Goal: Answer question/provide support

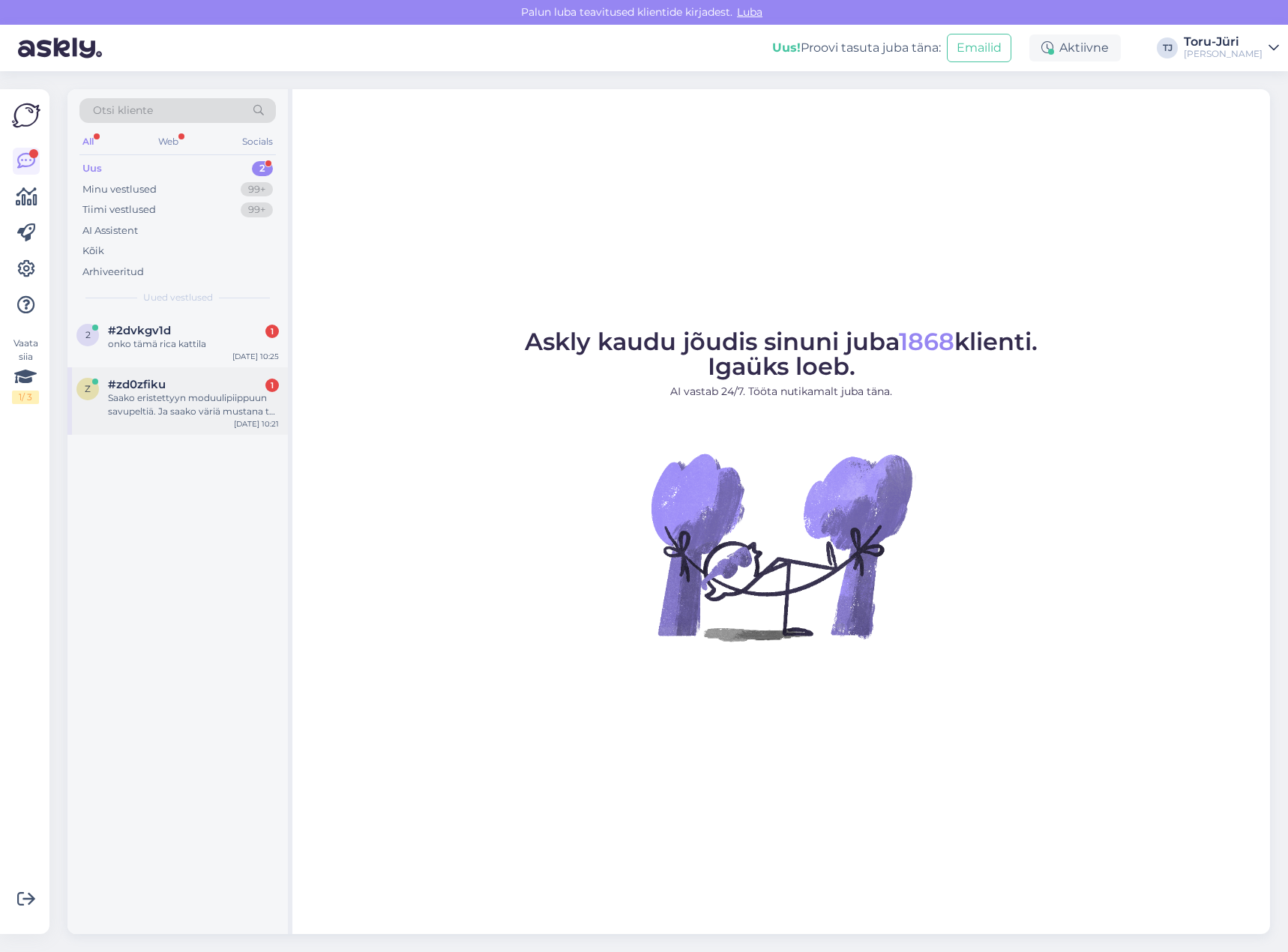
click at [199, 403] on div "Saako eristettyyn moduulipiippuun savupeltiä. Ja saako väriä mustana tai valkoi…" at bounding box center [193, 405] width 171 height 27
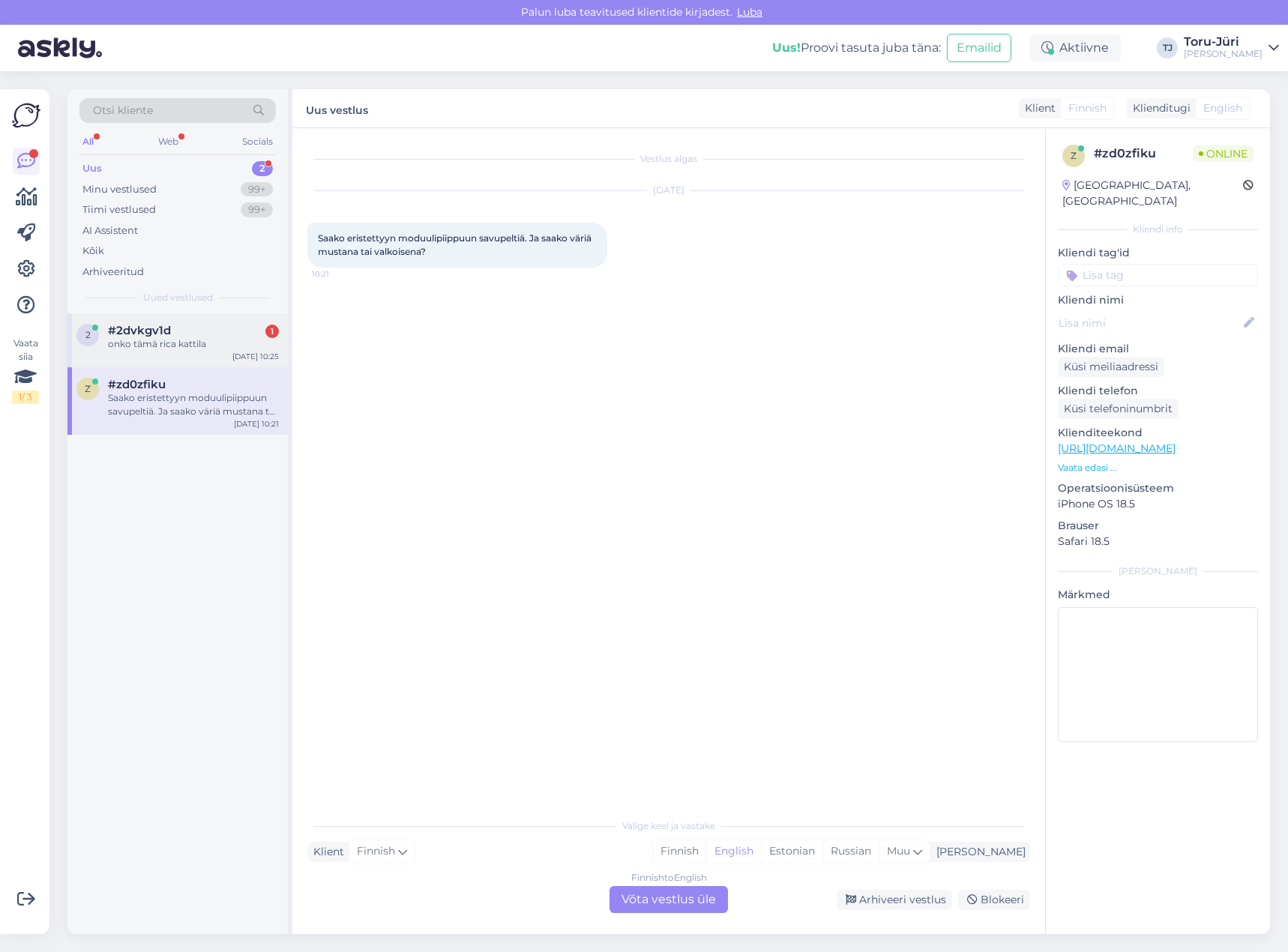
click at [208, 339] on div "onko tämä rica kattila" at bounding box center [193, 343] width 171 height 14
click at [187, 403] on div "Saako eristettyyn moduulipiippuun savupeltiä. Ja saako väriä mustana tai valkoi…" at bounding box center [193, 405] width 171 height 27
click at [700, 890] on div "Finnish to English Võta vestlus üle" at bounding box center [668, 900] width 118 height 27
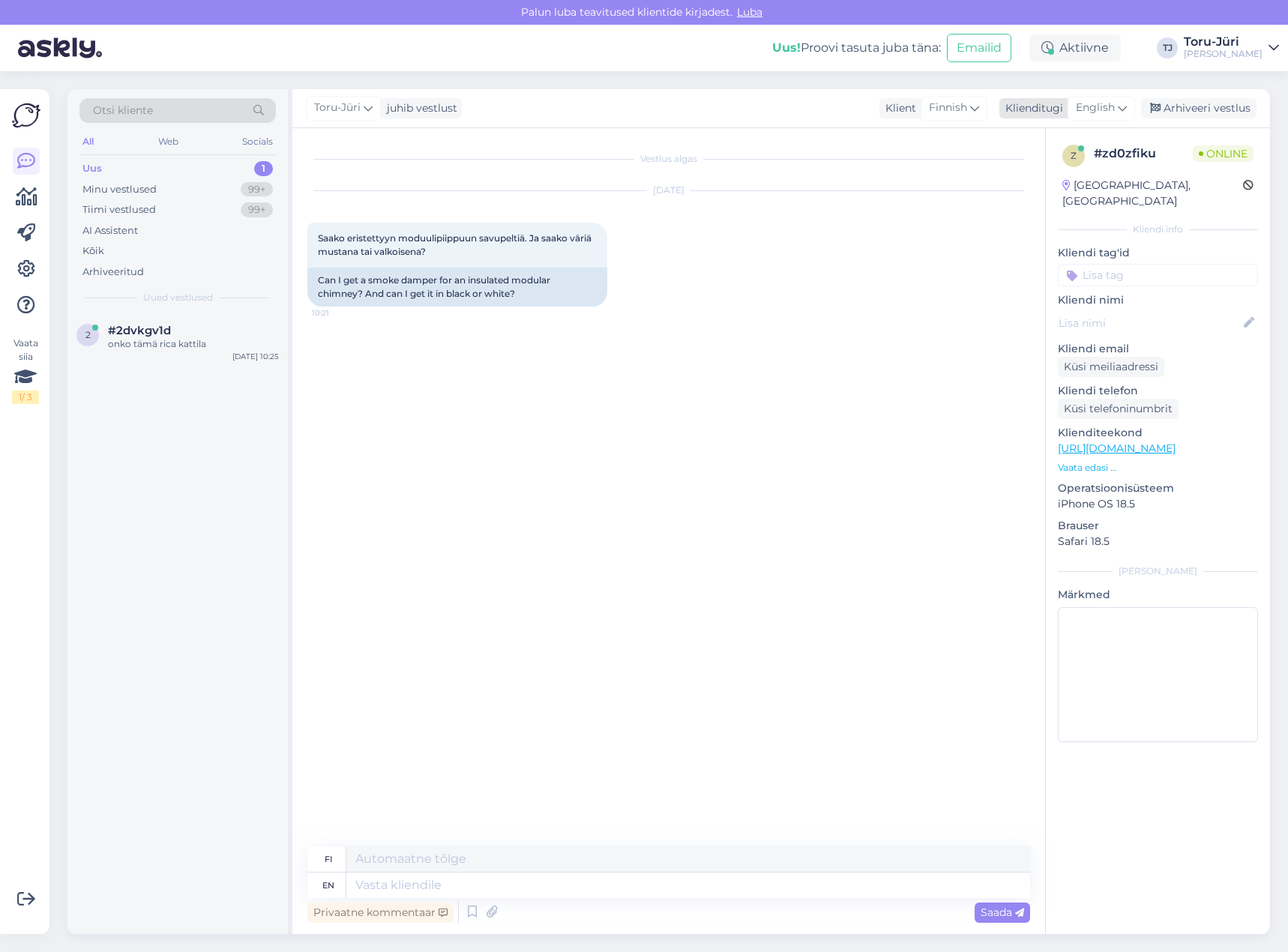
click at [1109, 107] on span "English" at bounding box center [1095, 108] width 39 height 17
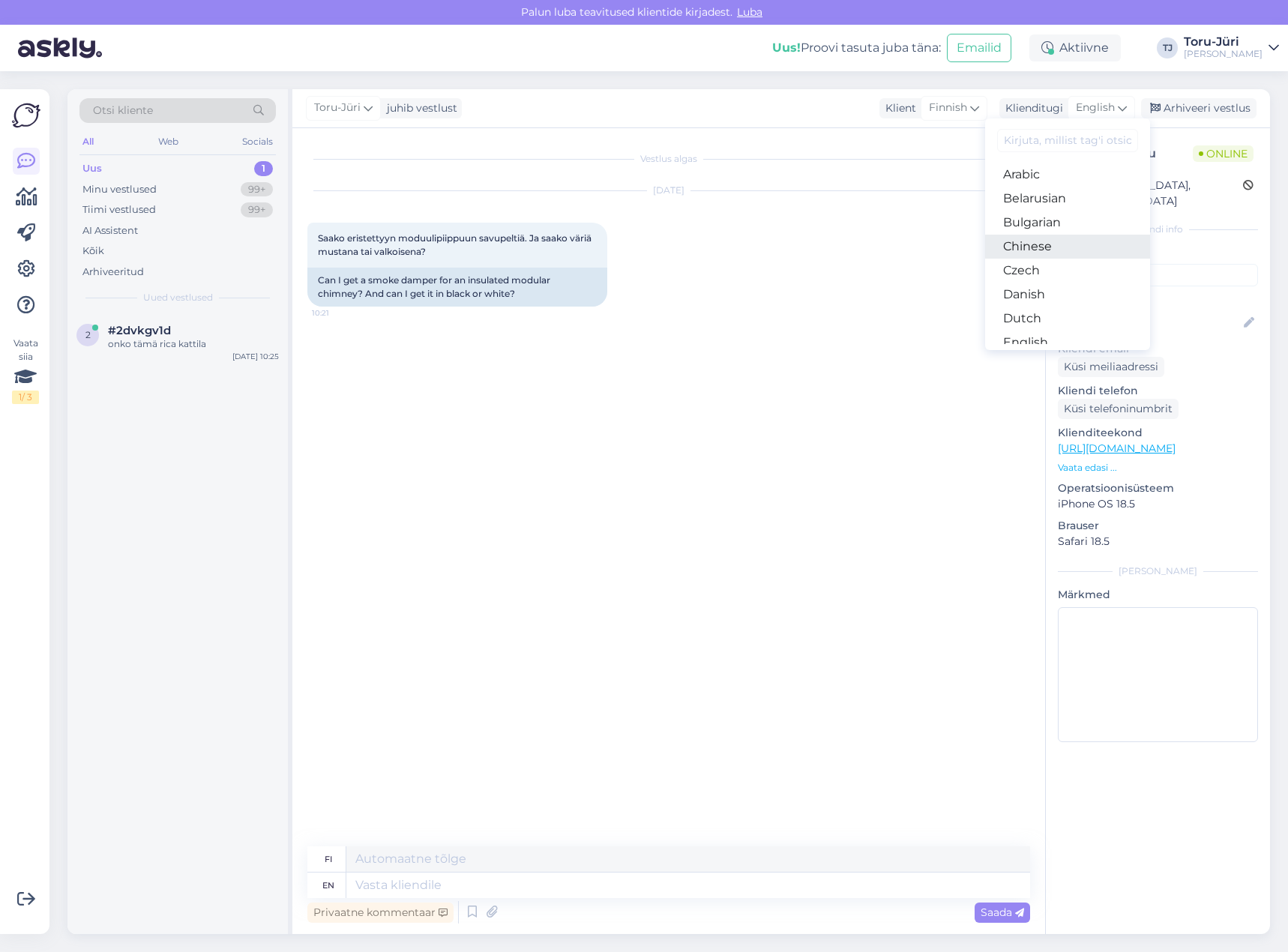
scroll to position [150, 0]
click at [1065, 217] on link "Estonian" at bounding box center [1067, 217] width 165 height 24
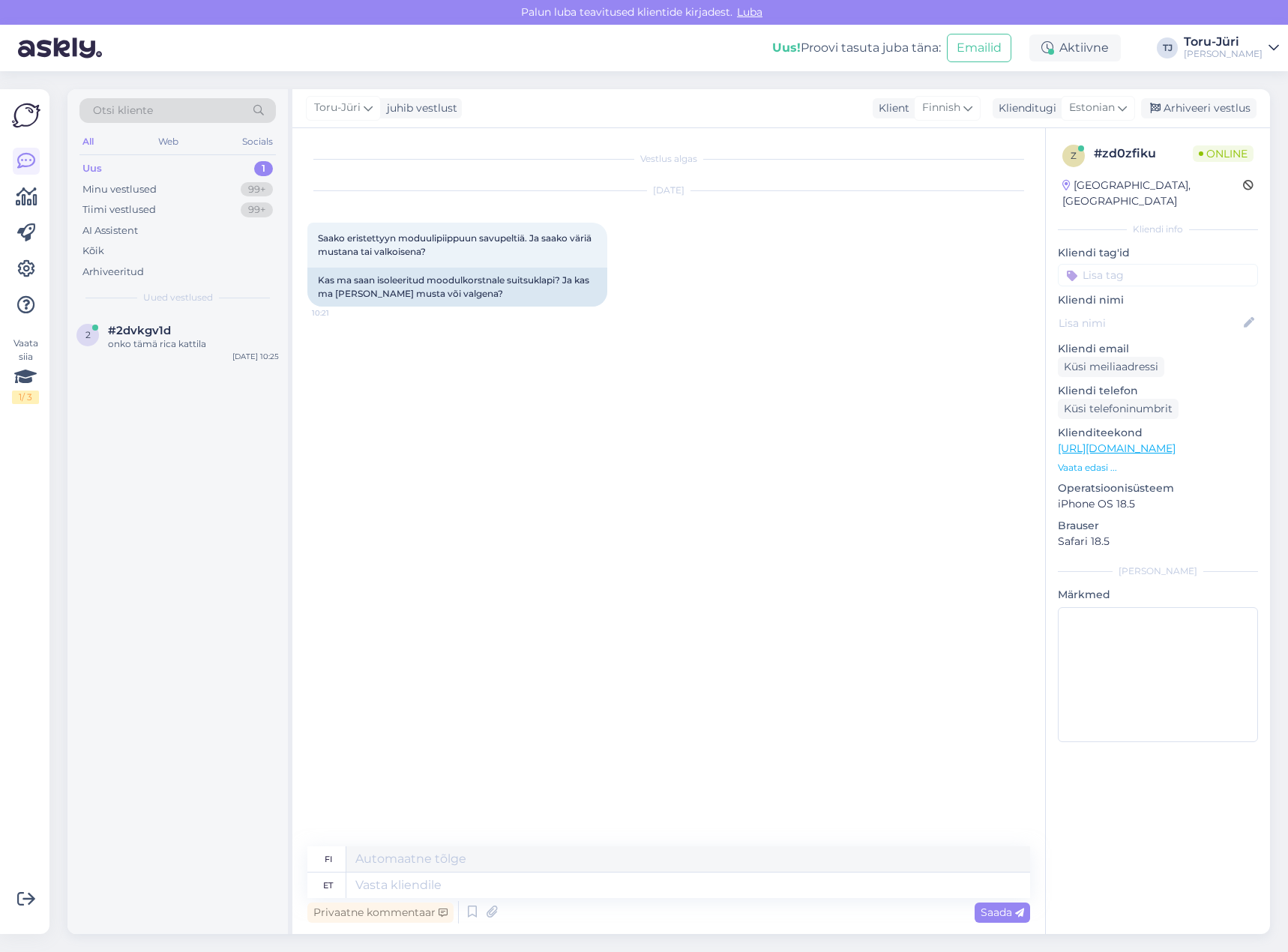
click at [1175, 442] on link "[URL][DOMAIN_NAME]" at bounding box center [1116, 448] width 118 height 14
click at [590, 882] on textarea at bounding box center [688, 886] width 684 height 26
type textarea "Tere!"
type textarea "Hei!"
type textarea "Tere! Mida p"
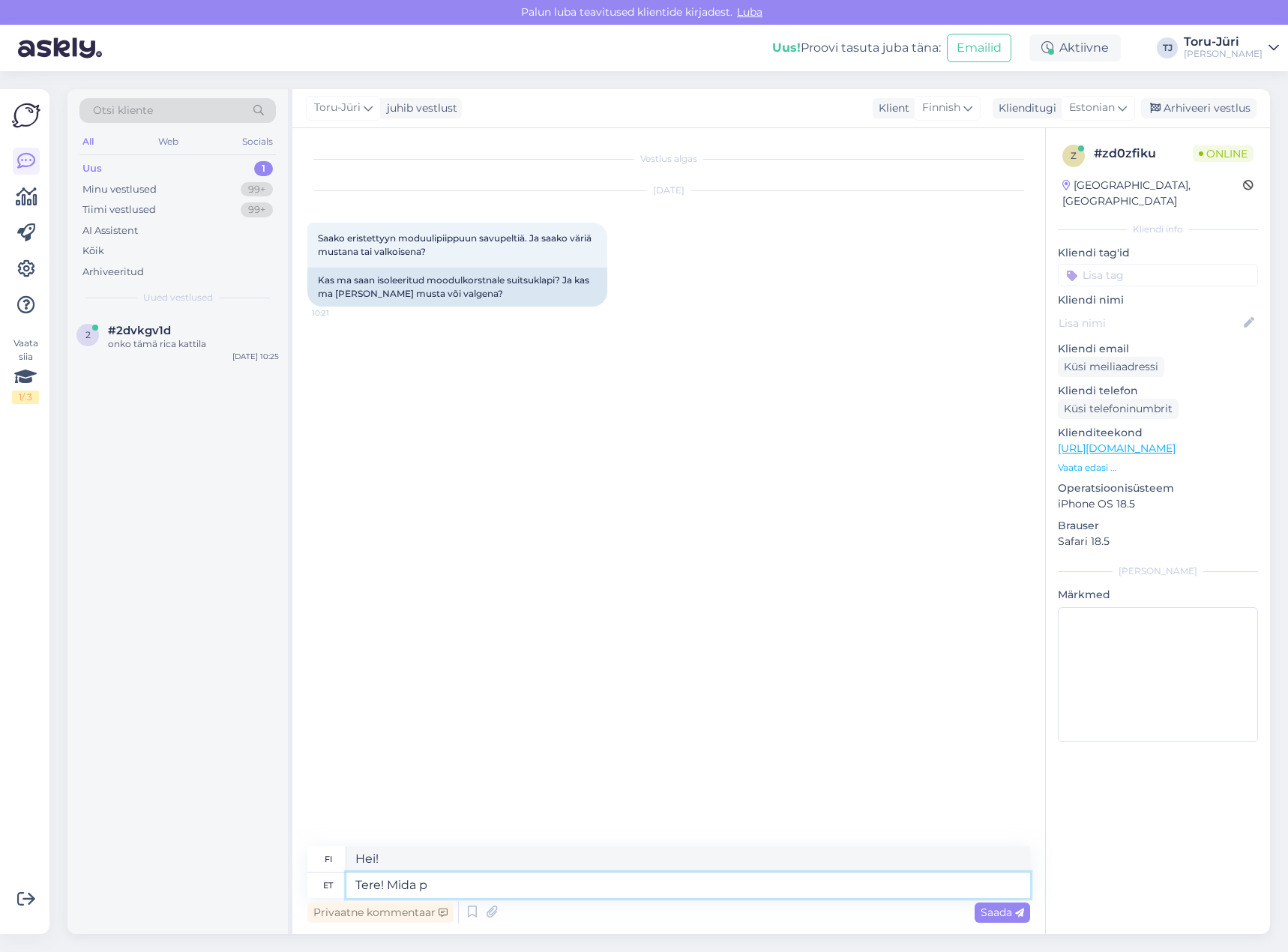
type textarea "Hei! Mitä"
type textarea "Tere! [PERSON_NAME] s"
type textarea "Hei! Mitä tarvitset?"
type textarea "Tere! [PERSON_NAME] silmas s"
type textarea "Hei! Mitä tarkoitat?"
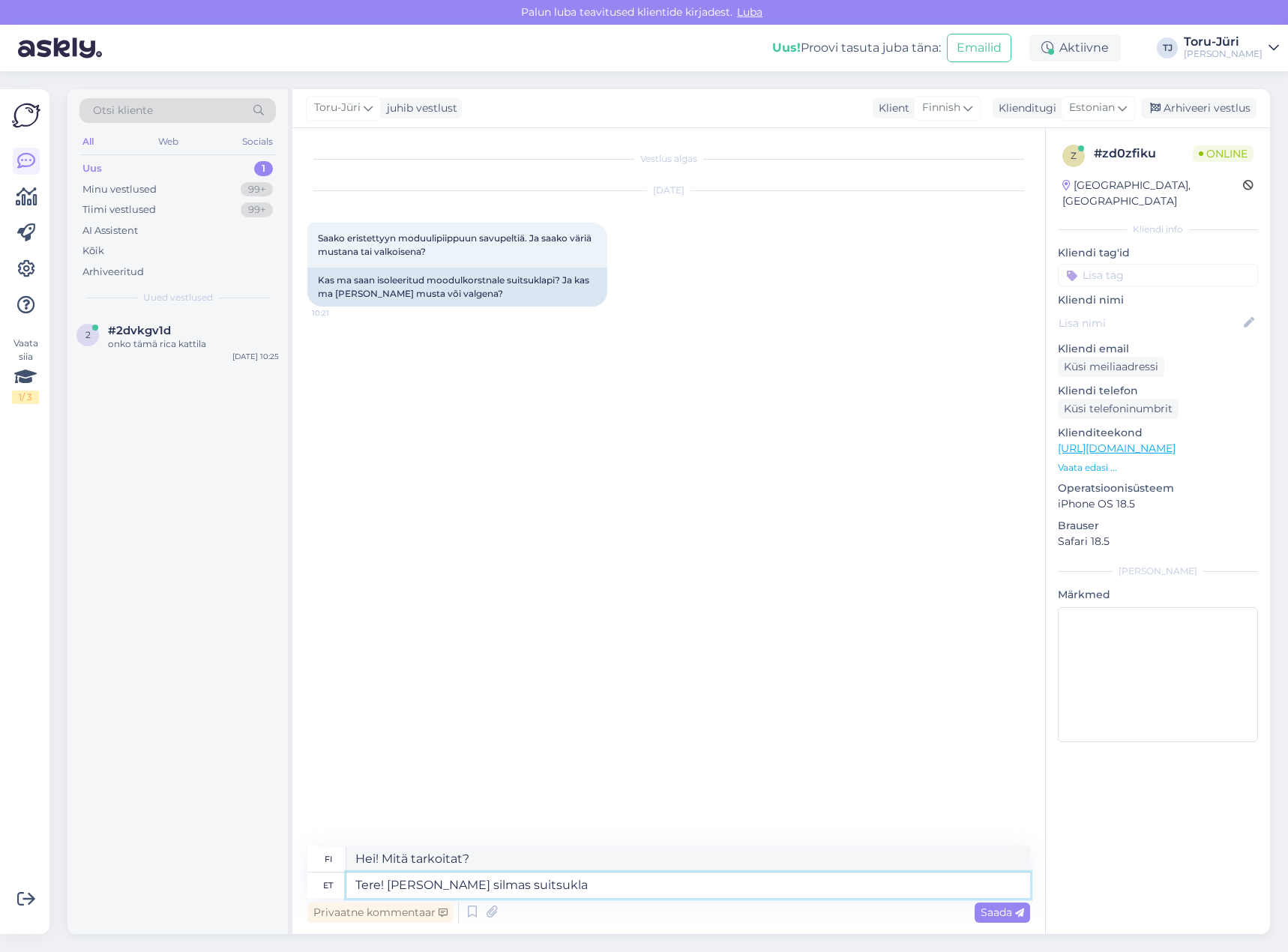
type textarea "Tere! [PERSON_NAME] silmas suitsuklap"
type textarea "Hei! Mitä tarkoitat savupellillä?"
click at [631, 884] on textarea "Tere! [PERSON_NAME] silmas suitsuklapi all?" at bounding box center [688, 886] width 684 height 26
type textarea "Tere! [PERSON_NAME] silmas suitsuklapi all? Isoleeritud"
type textarea "Hei! Mitä tarkoitat savupellillä? Eristetty"
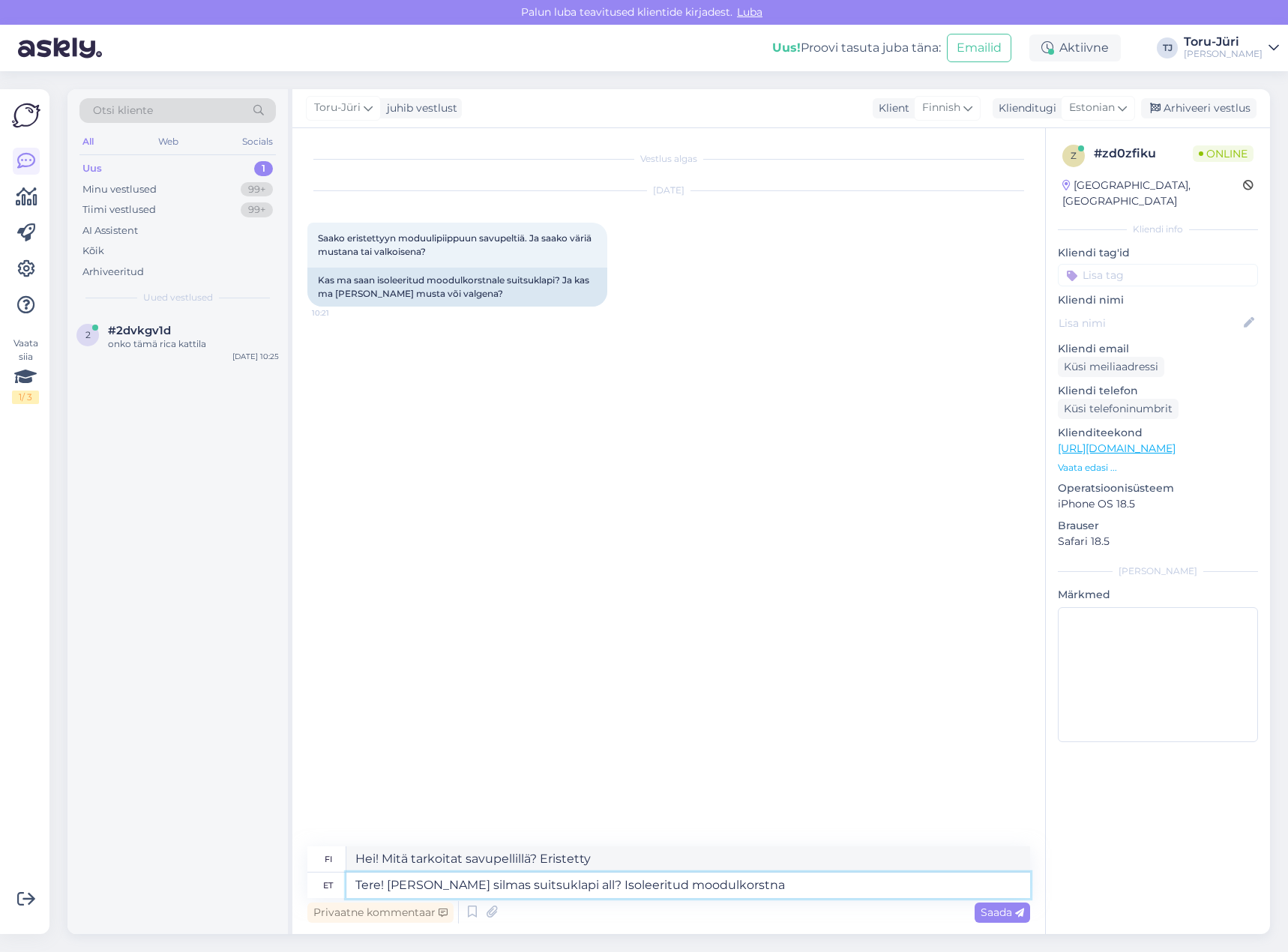
type textarea "Tere! [PERSON_NAME] silmas suitsuklapi all? Isoleeritud moodulkorstna"
type textarea "Hei! Mitä tarkoitat savupellillä? Eristetty modulaarinen savupiippu"
type textarea "Tere! [PERSON_NAME] silmas suitsuklapi all? Isoleeritud moodulkorstna detailid …"
type textarea "Hei! Mitä tarkoitat savupellillä? Eristetyn modulaarisen savupiipun tiedot"
type textarea "Tere! [PERSON_NAME] silmas suitsuklapi all? Isoleeritud moodulkorstna detailid …"
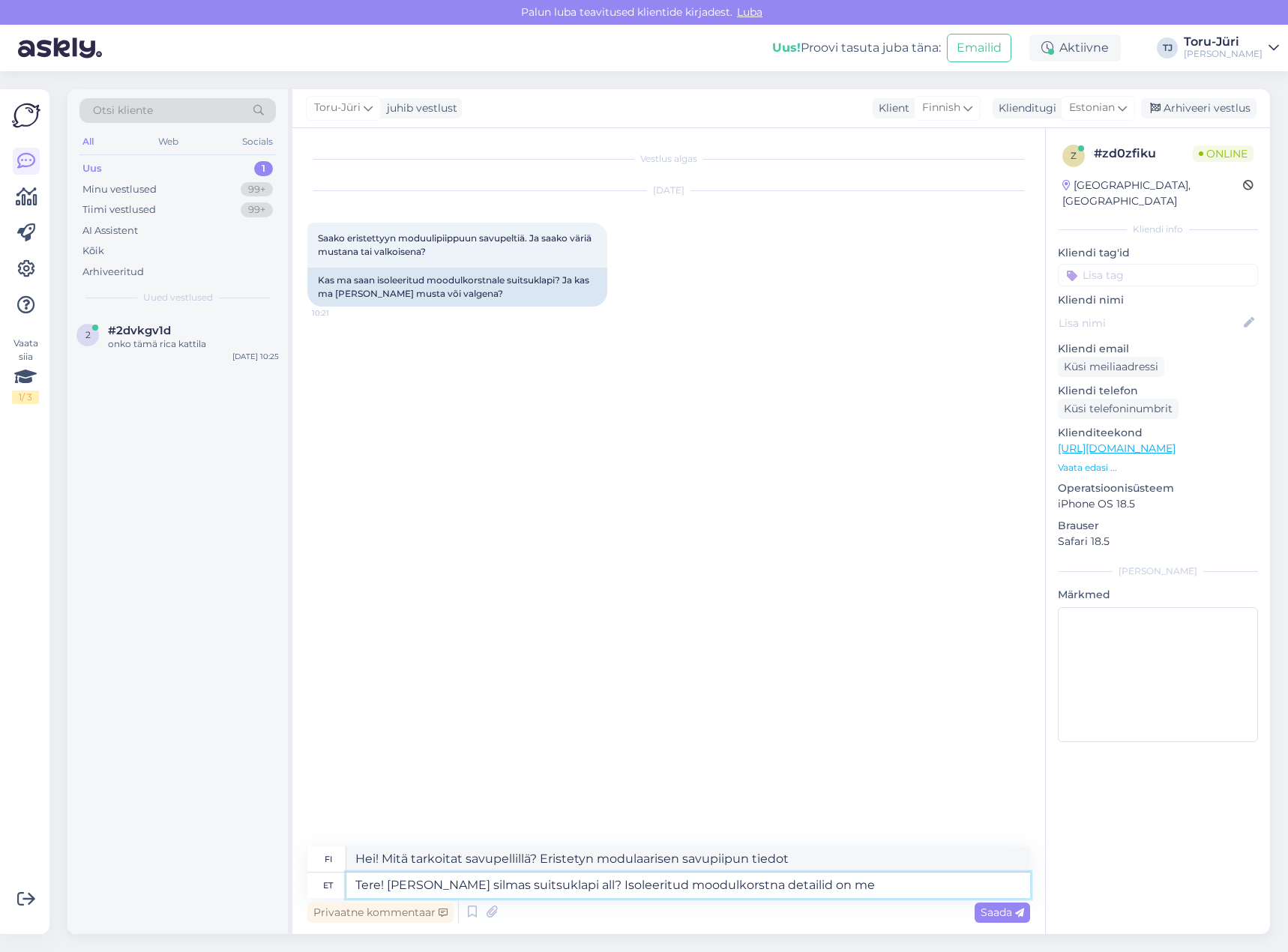
type textarea "Hei! Mitä tarkoitat savupellillä? Eristetyn modulaarisen savupiipun yksityiskoh…"
type textarea "Tere! [PERSON_NAME] silmas suitsuklapi all? Isoleeritud moodulkorstna detailid …"
type textarea "Hei! Mitä tarkoitat savupellillä? Meillä on eristetyn modulaarisen savupiipun t…"
type textarea "Tere! [PERSON_NAME] silmas suitsuklapi all? Isoleeritud moodulkorstna detailid …"
type textarea "Hei! Mitä tarkoitat savupellillä? Meillä on vain eristetyn modulaarisen savupii…"
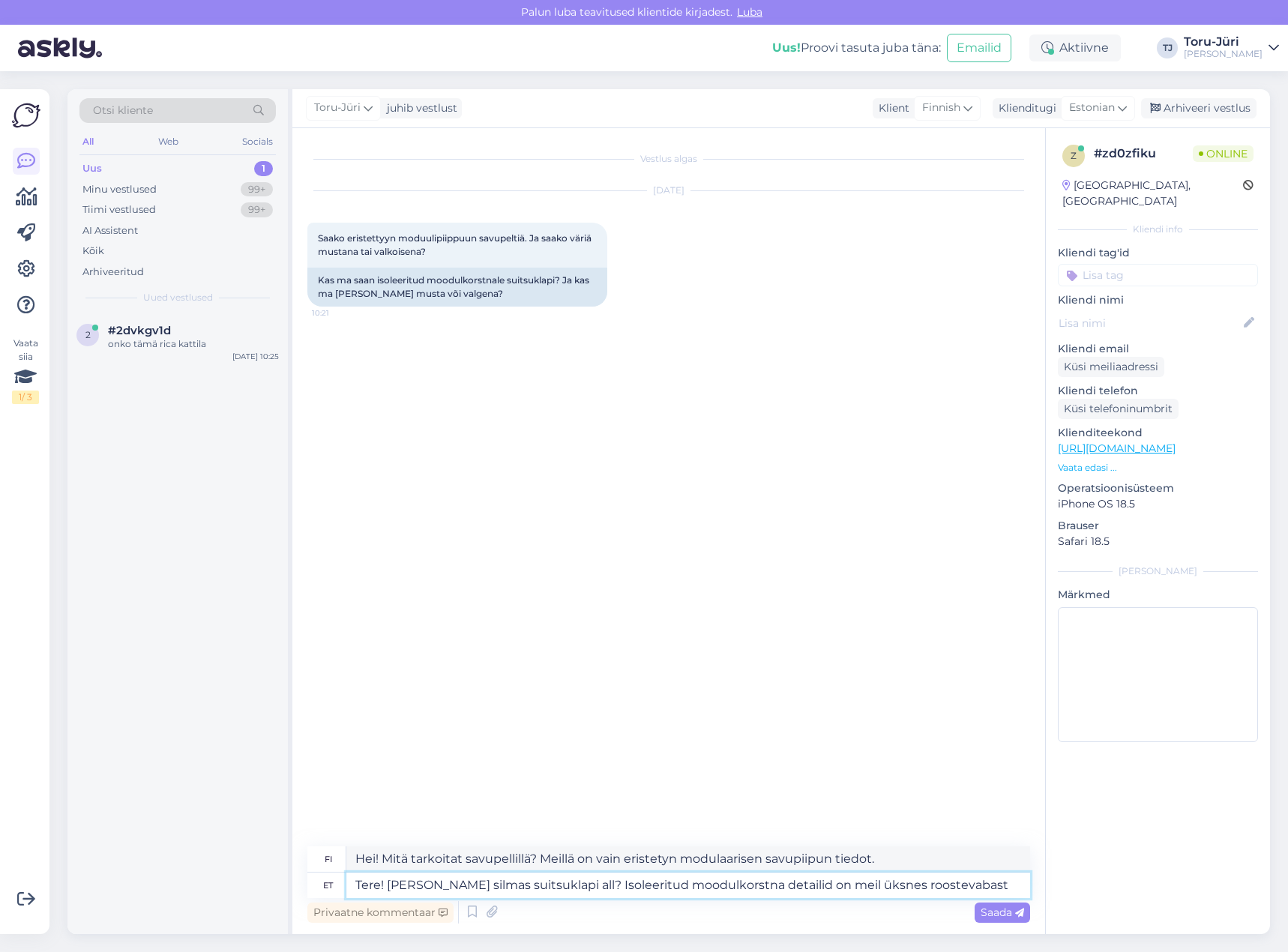
type textarea "Tere! [PERSON_NAME] silmas suitsuklapi all? Isoleeritud moodulkorstna detailid …"
type textarea "Hei! Mitä tarkoitat savupellillä? Meillä on vain ruostumattomasta teräksestä er…"
type textarea "Tere! [PERSON_NAME] silmas suitsuklapi all? Isoleeritud moodulkorstna detailid …"
type textarea "Hei! Mitä tarkoitat savupellillä? Meillä on vain eristettyjä modulaarisia savup…"
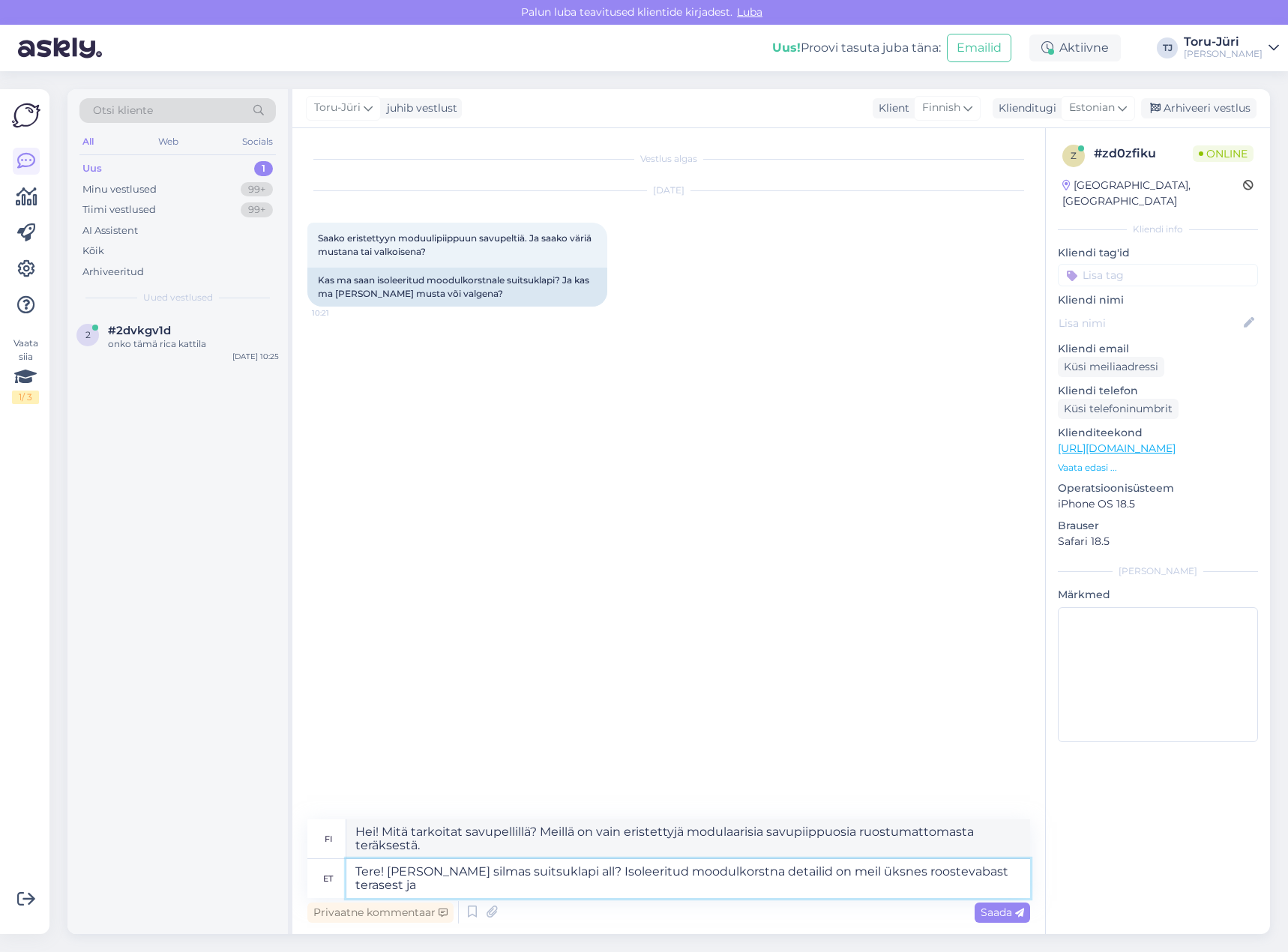
type textarea "Tere! [PERSON_NAME] silmas suitsuklapi all? Isoleeritud moodulkorstna detailid …"
type textarea "Hei! Mitä tarkoitat savupellillä? Meillä on vain eristettyjä modulaarisia savup…"
type textarea "Tere! [PERSON_NAME] silmas suitsuklapi all? Isoleeritud moodulkorstna detailid …"
type textarea "Hei! Mitä tarkoitat savupellillä? Meillä on eristettyjä modulaarisia savupiippu…"
type textarea "Tere! [PERSON_NAME] silmas suitsuklapi all? Isoleeritud moodulkorstna detailid …"
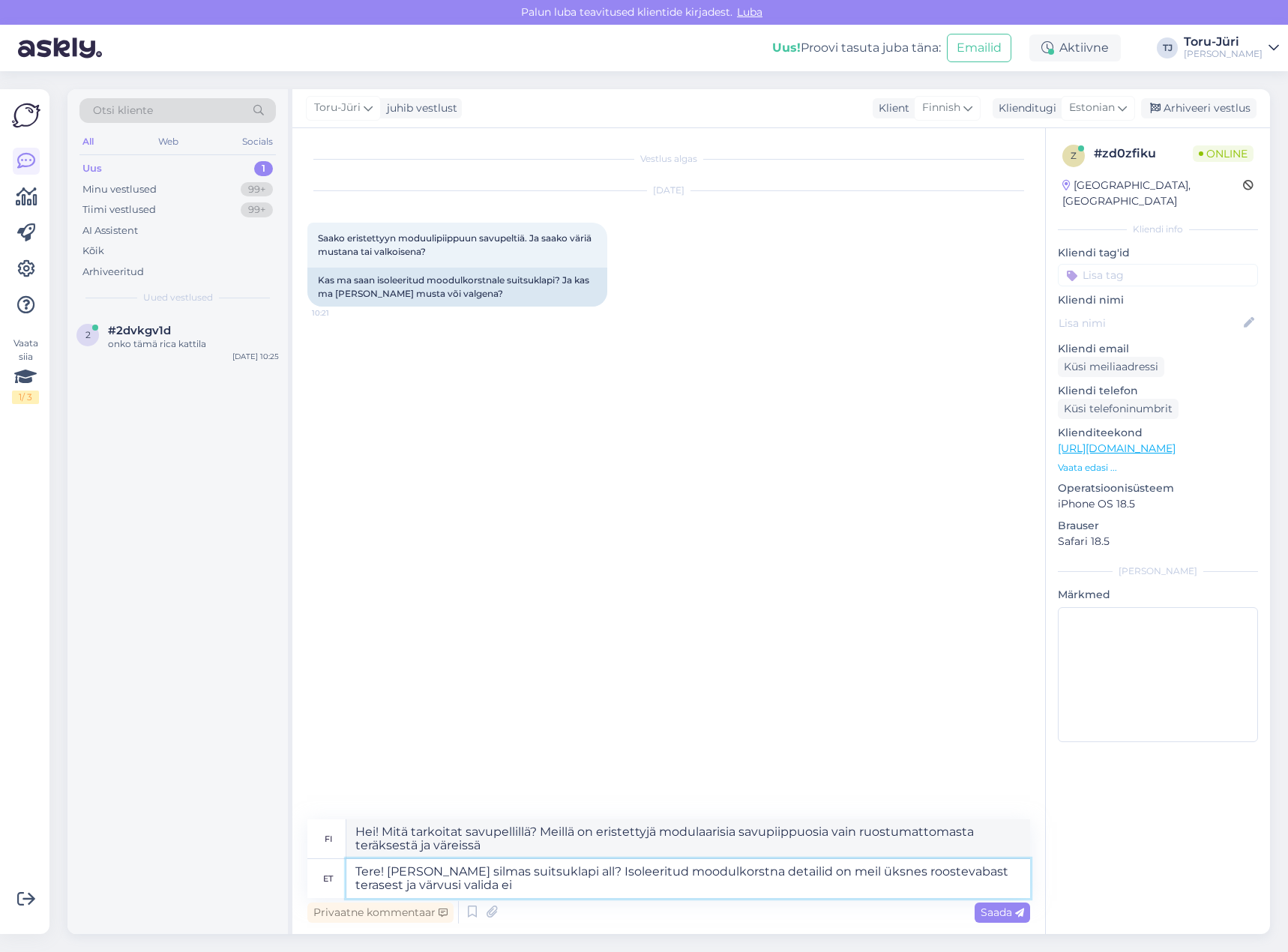
type textarea "Hei! Mitä tarkoitat savupellillä? Meillä on vain eristettyjä modulaarisia savup…"
type textarea "Tere! [PERSON_NAME] silmas suitsuklapi all? Isoleeritud moodulkorstna detailid …"
type textarea "Hei! Mitä tarkoitat savupellillä? Meillä on vain eristettyjä modulaarisia savup…"
type textarea "Tere! [PERSON_NAME] silmas suitsuklapi all? Isoleeritud moodulkorstna detailid …"
type textarea "Hei! Mitä tarkoitat savupellillä? Meillä on vain eristettyjä modulaarisia savup…"
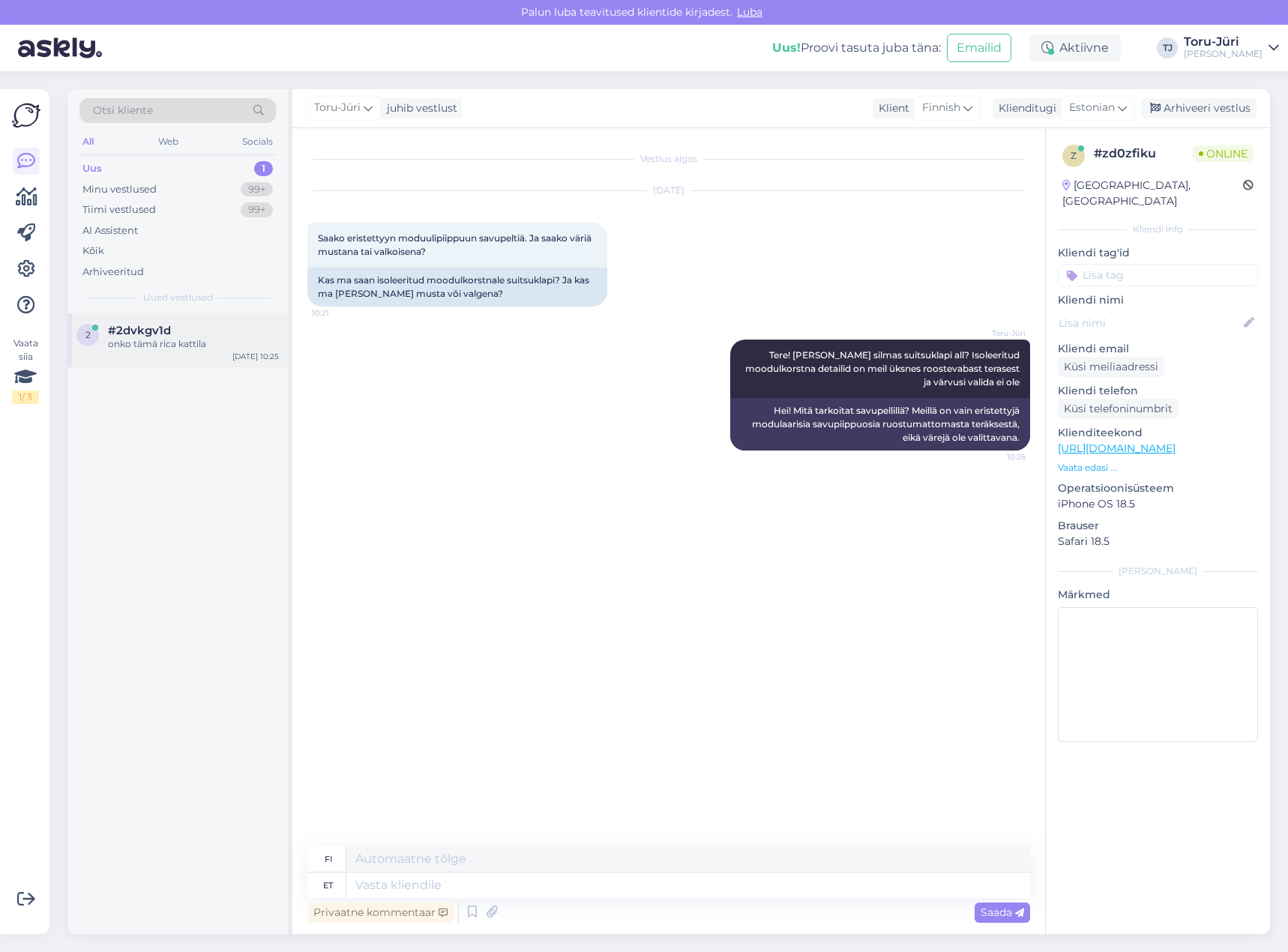
click at [159, 342] on div "onko tämä rica kattila" at bounding box center [193, 343] width 171 height 14
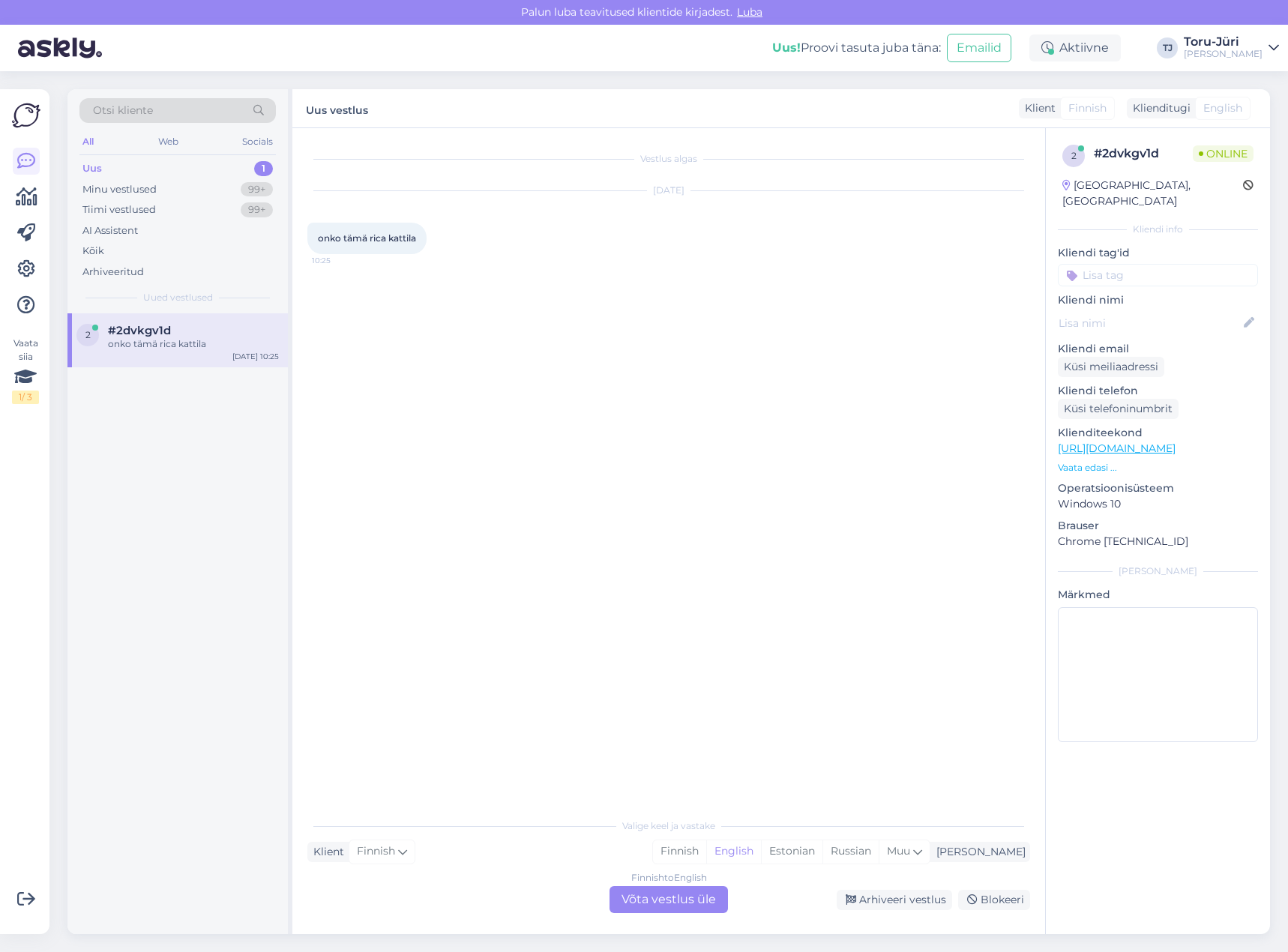
click at [685, 907] on div "Finnish to English Võta vestlus üle" at bounding box center [668, 900] width 118 height 27
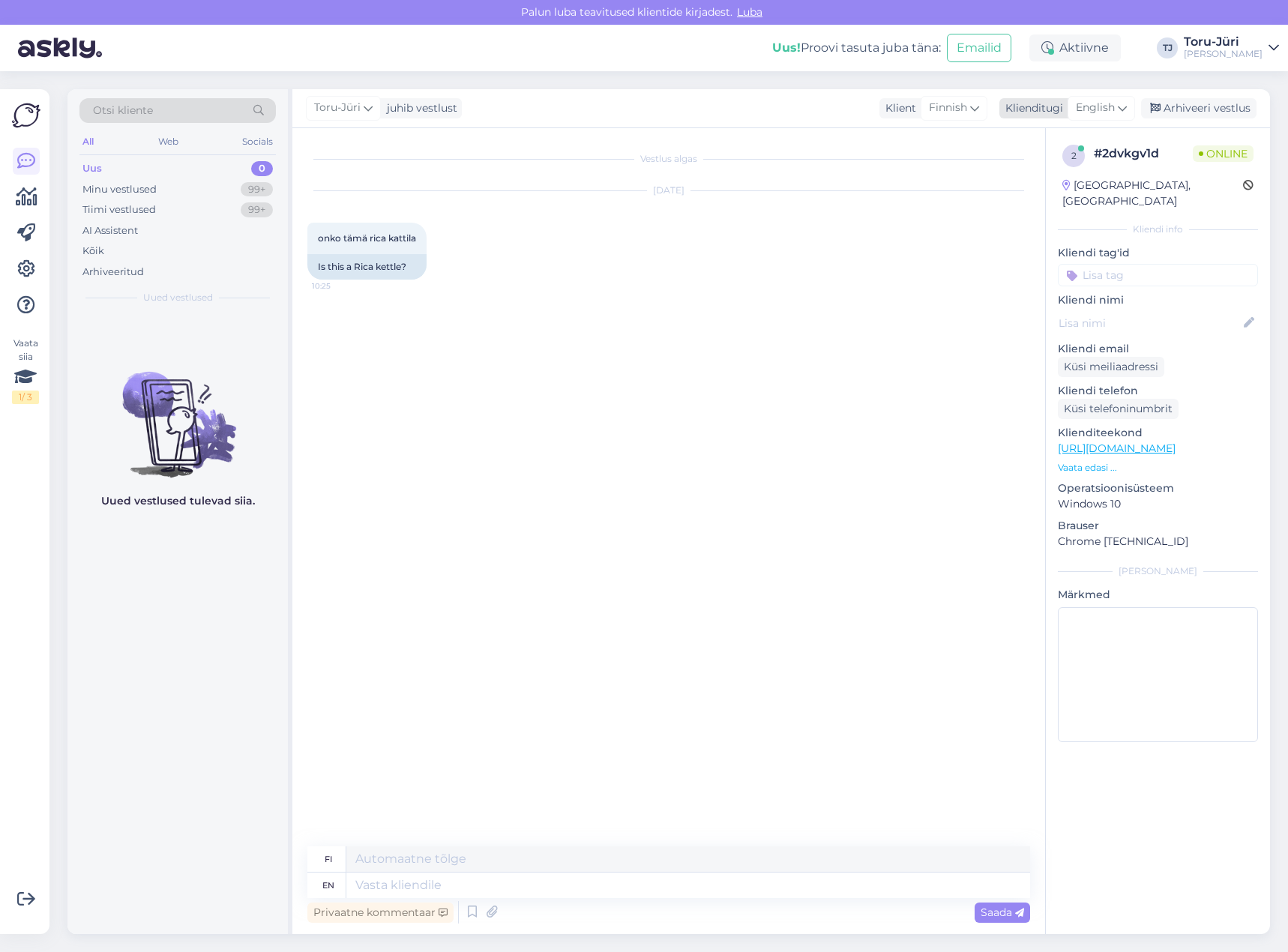
click at [1121, 113] on icon at bounding box center [1121, 108] width 9 height 17
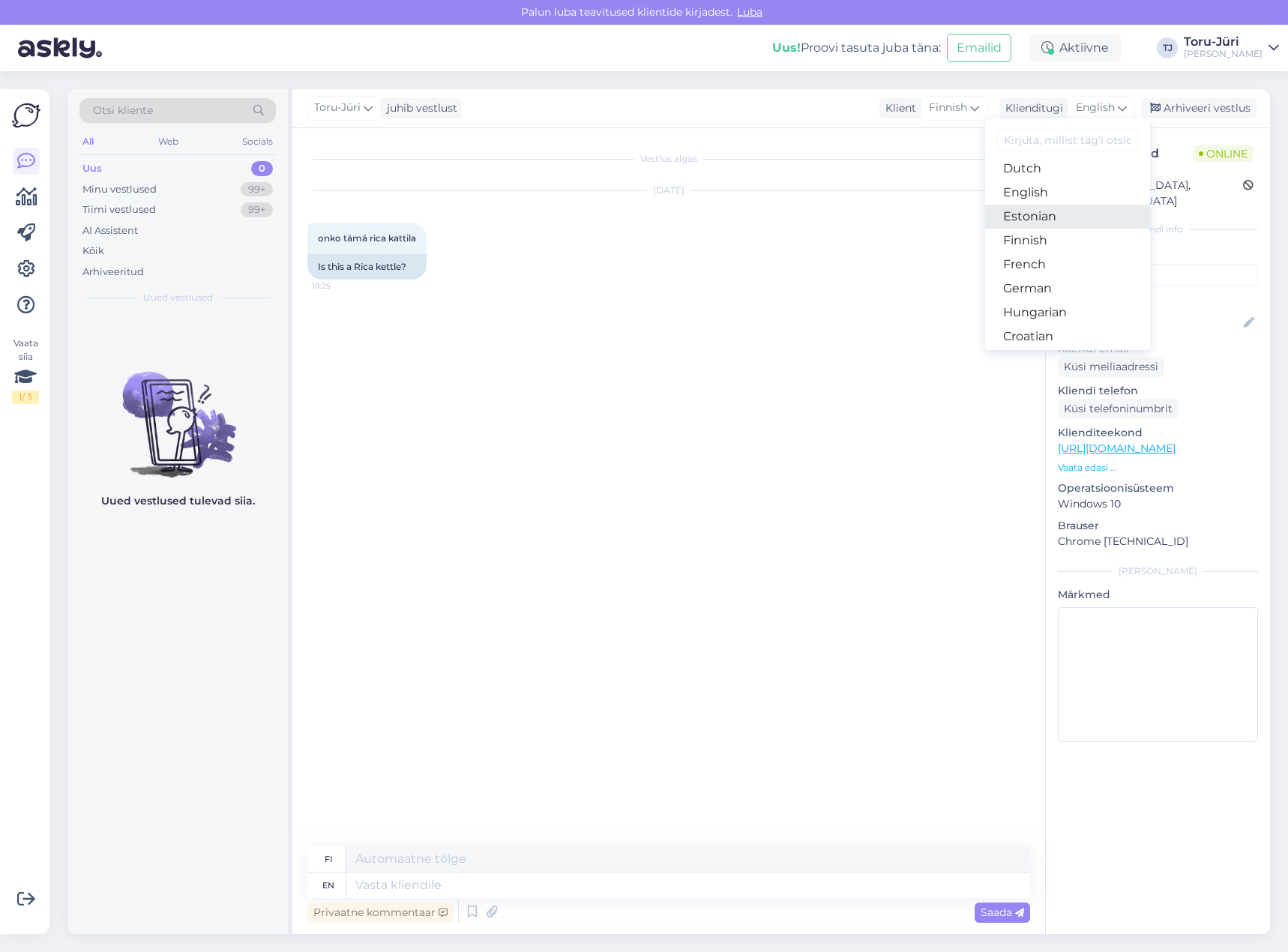
click at [1075, 218] on link "Estonian" at bounding box center [1067, 217] width 165 height 24
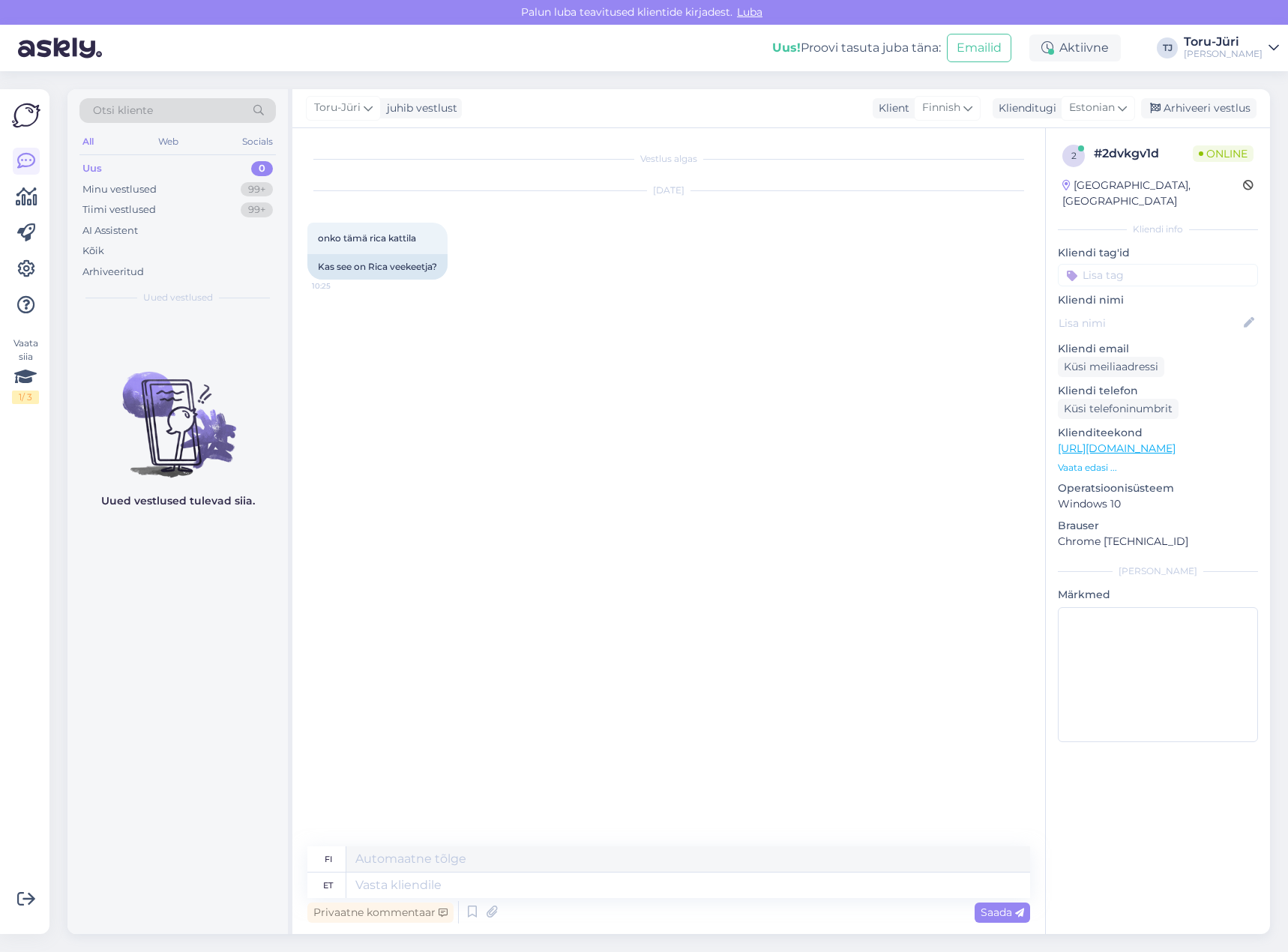
click at [1175, 442] on link "[URL][DOMAIN_NAME]" at bounding box center [1116, 448] width 118 height 14
click at [1109, 104] on span "Estonian" at bounding box center [1091, 108] width 46 height 17
click at [1058, 219] on link "Estonian" at bounding box center [1064, 217] width 165 height 24
click at [431, 877] on textarea at bounding box center [688, 886] width 684 height 26
type textarea "Ter"
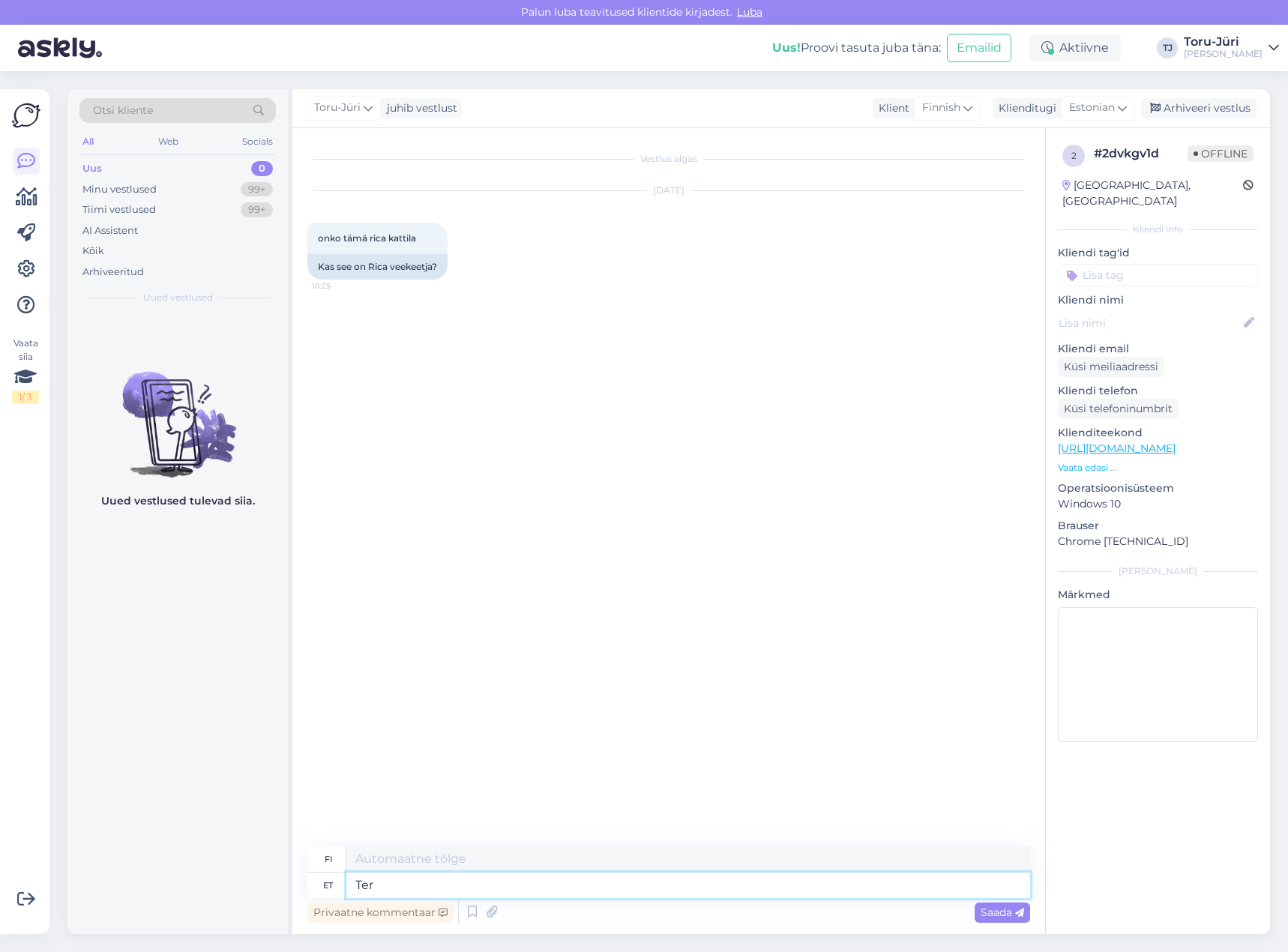
type textarea "T"
type textarea "Tere!"
type textarea "Hei!"
type textarea "Tere! [GEOGRAPHIC_DATA]"
type textarea "Hei! Mitä"
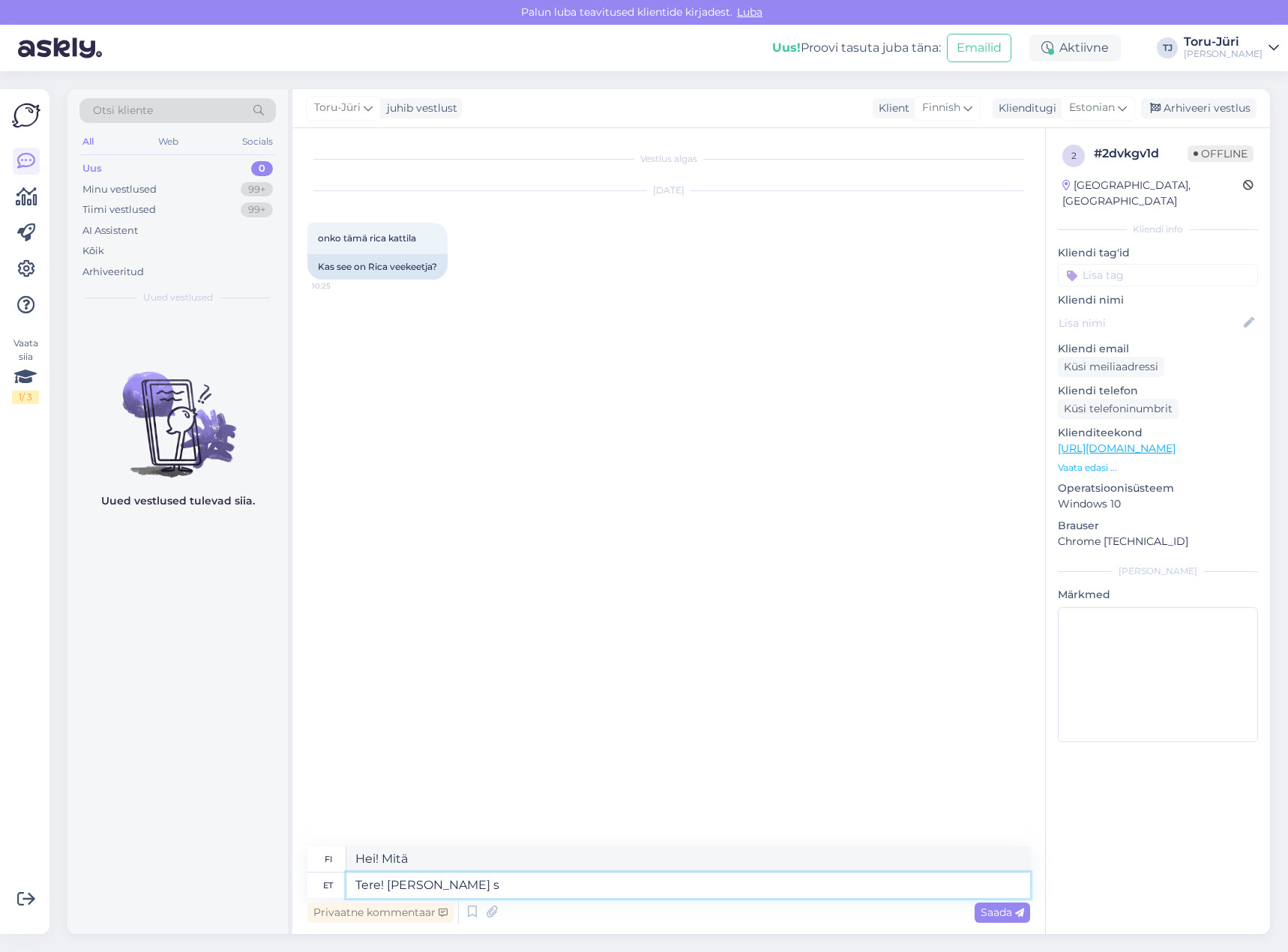
type textarea "Tere! [PERSON_NAME] si"
type textarea "Hei! Mitä tarvitset?"
type textarea "Tere! [PERSON_NAME] silmas"
type textarea "Hei! Mitä tarkoitat?"
type textarea "Tere! [PERSON_NAME] silmas Rica"
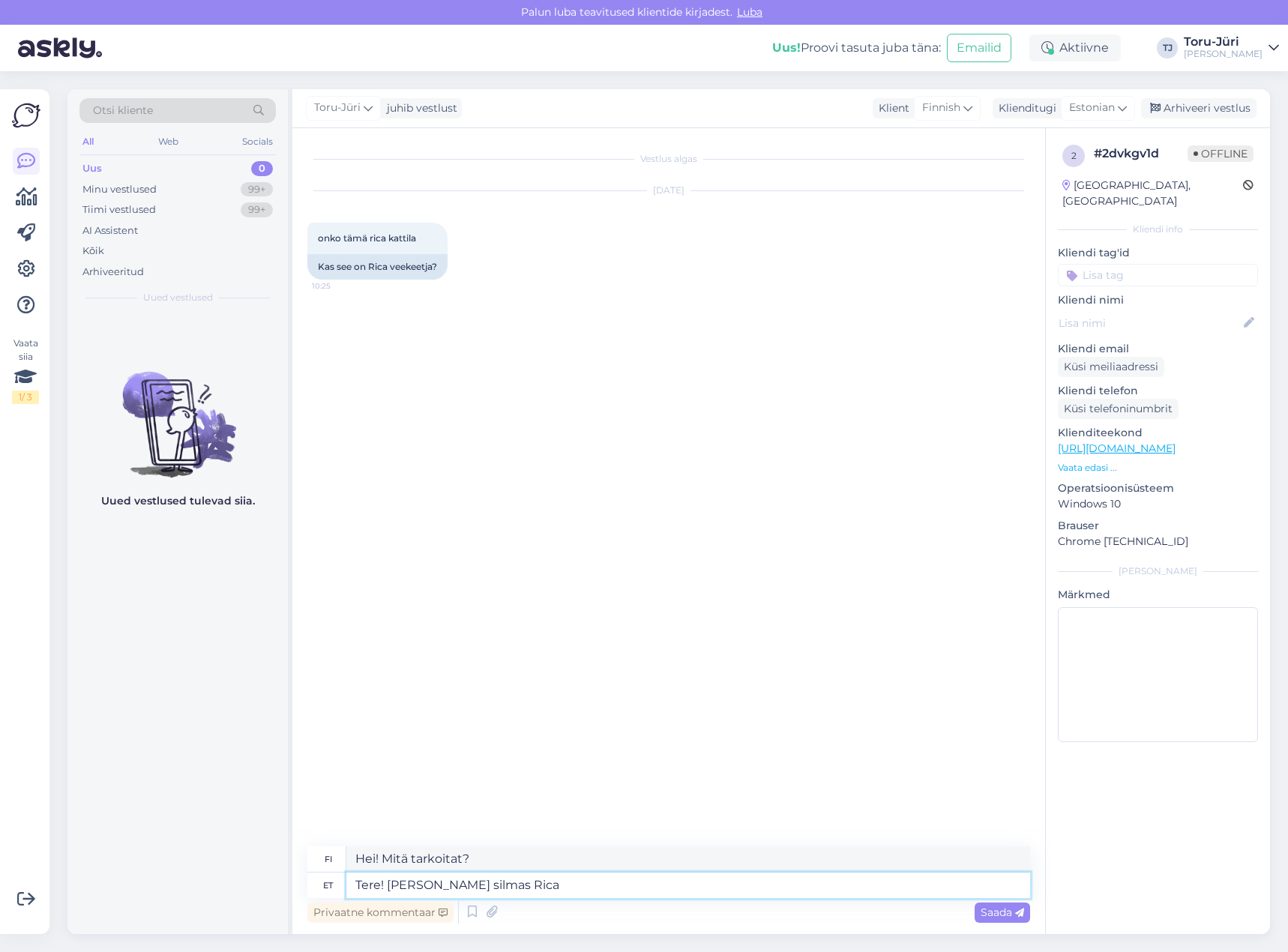
type textarea "Hei! Mitä tarkoitat Ricalla?"
type textarea "Tere! [PERSON_NAME] silmas Rica alla?"
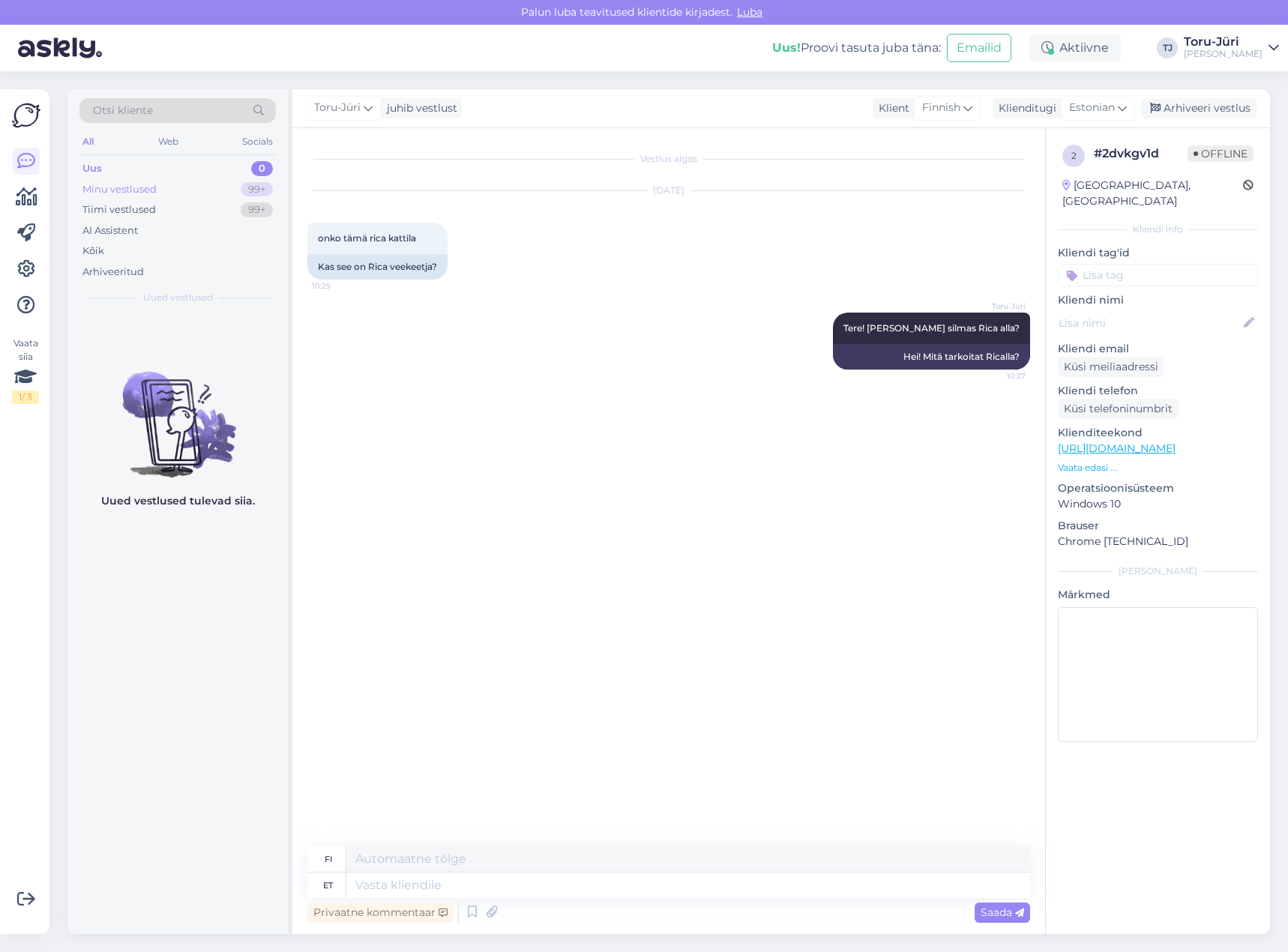
click at [199, 181] on div "Minu vestlused 99+" at bounding box center [177, 190] width 196 height 21
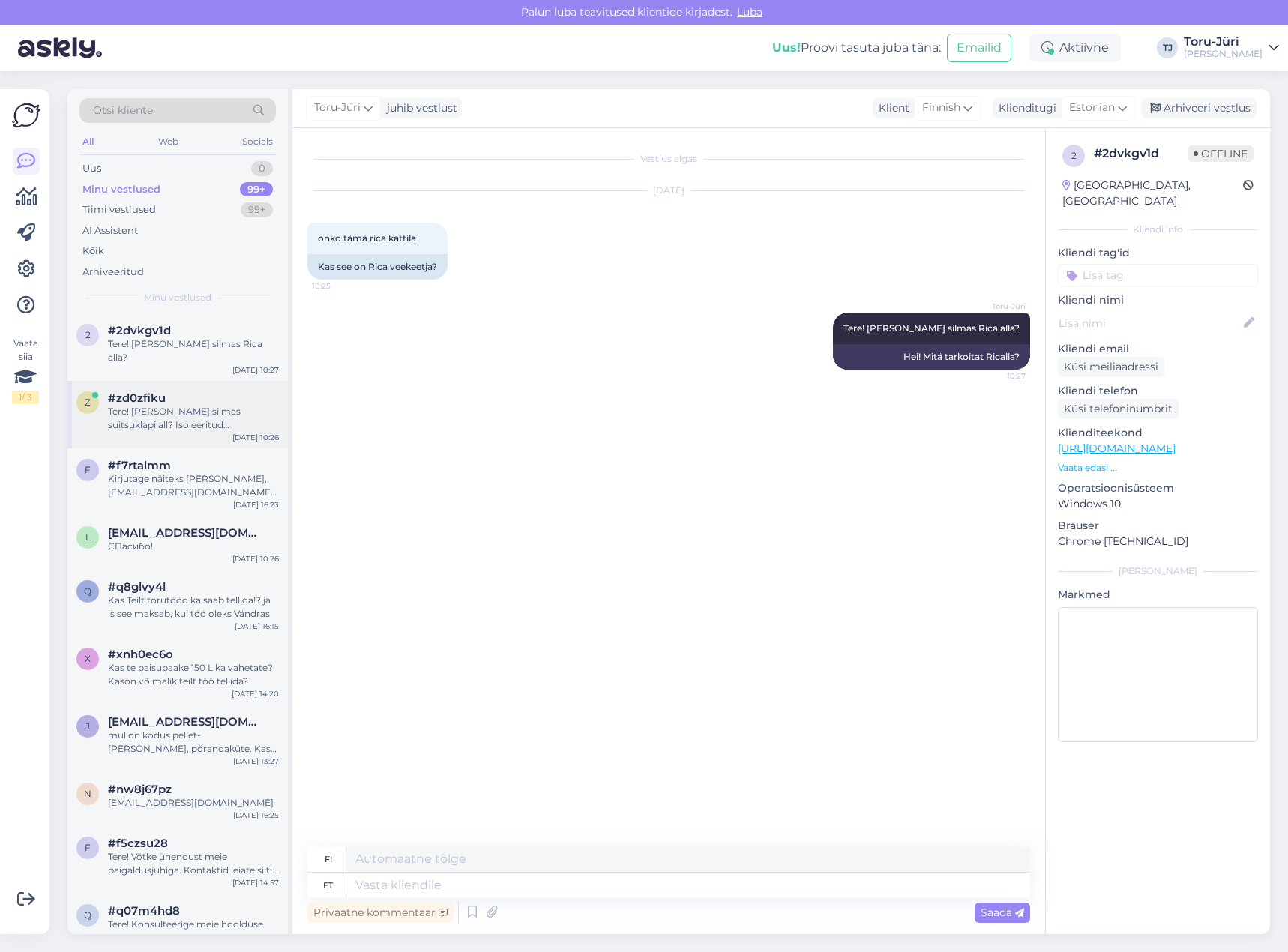
click at [191, 405] on div "Tere! [PERSON_NAME] silmas suitsuklapi all? Isoleeritud moodulkorstna detailid …" at bounding box center [193, 419] width 171 height 27
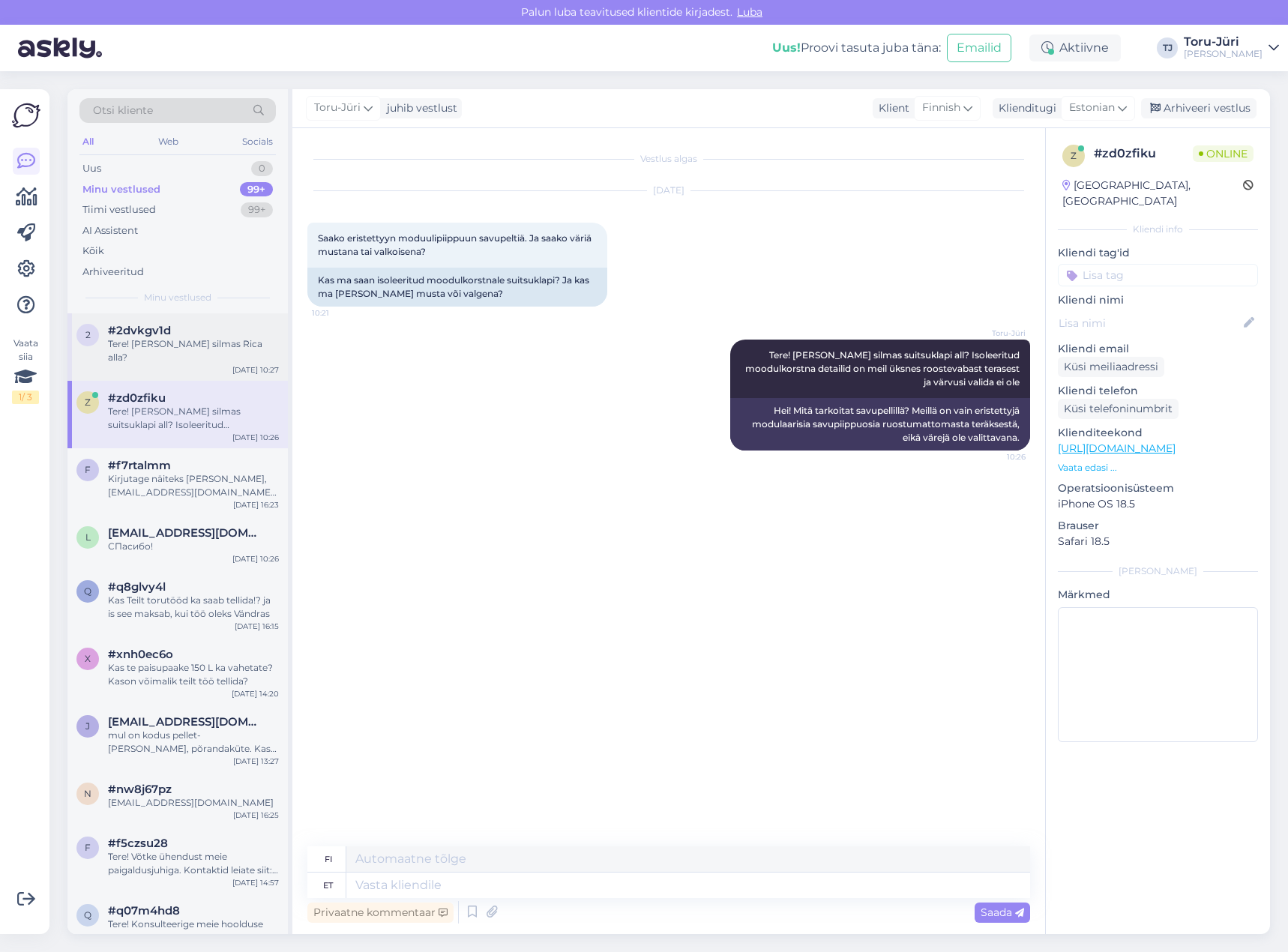
click at [193, 347] on div "Tere! [PERSON_NAME] silmas Rica alla?" at bounding box center [193, 351] width 171 height 27
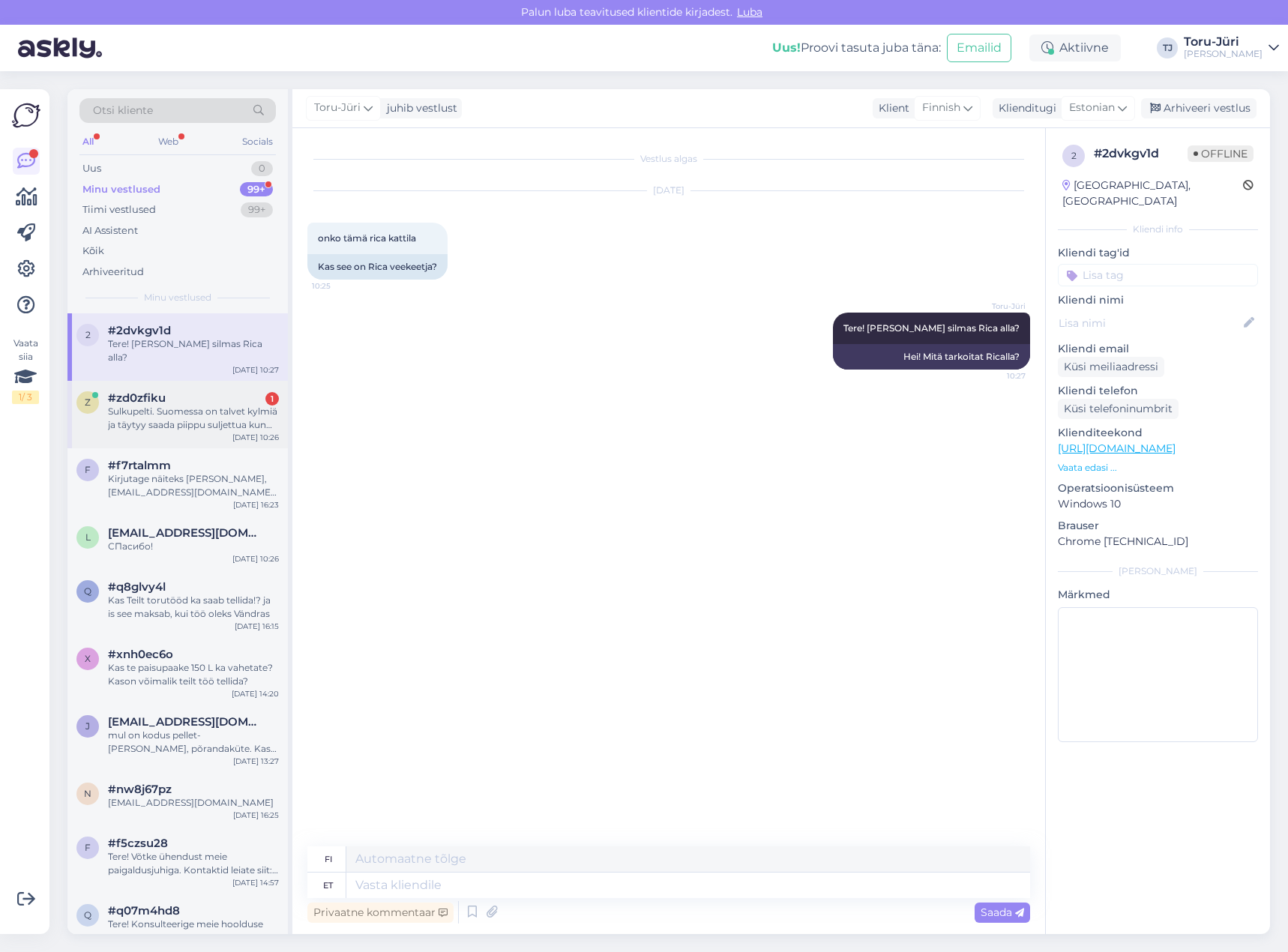
click at [218, 392] on div "#zd0zfiku 1" at bounding box center [193, 398] width 171 height 14
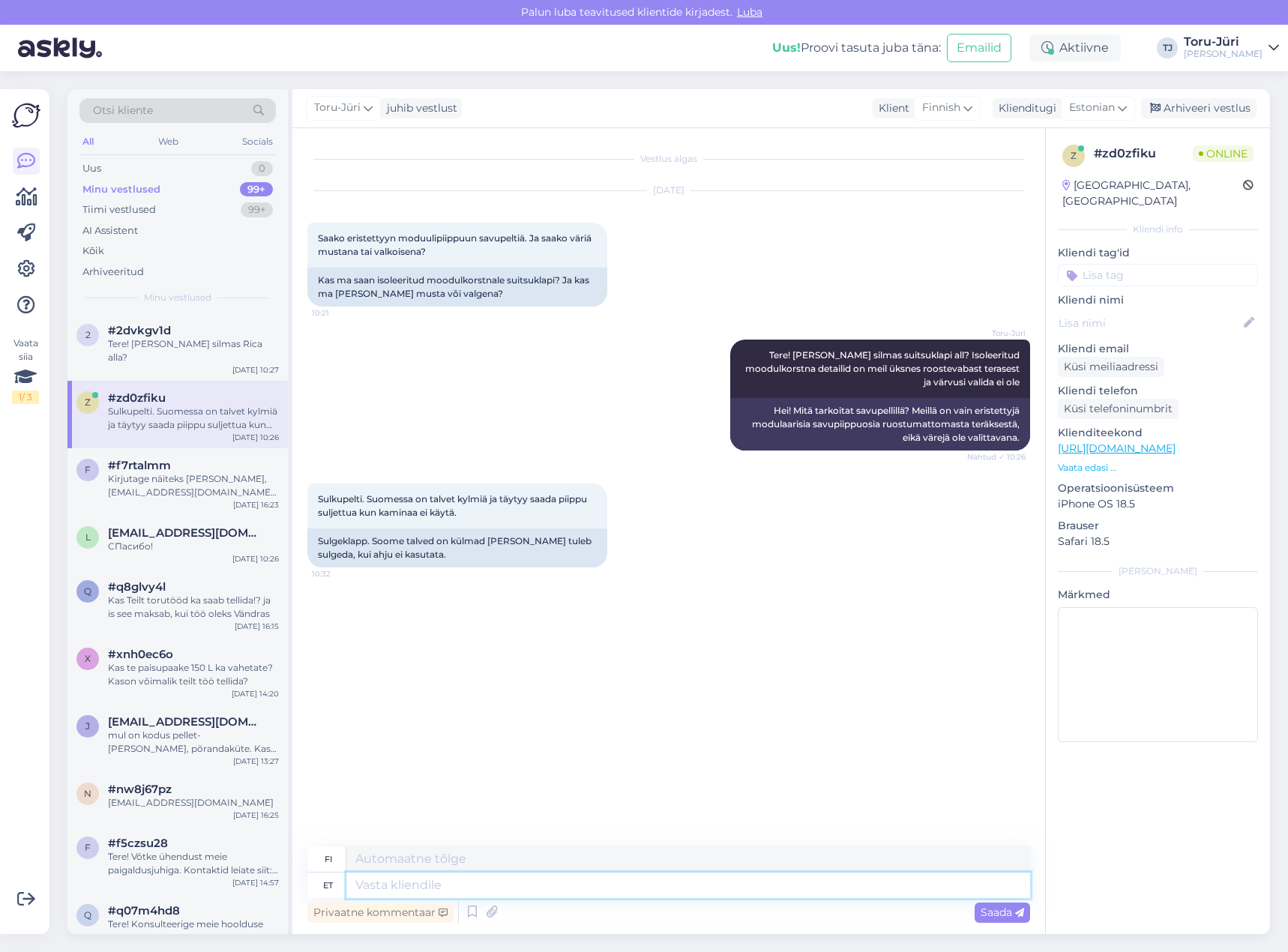
click at [440, 882] on textarea at bounding box center [688, 886] width 684 height 26
type textarea "Seda"
type textarea "Tämä"
type textarea "[PERSON_NAME]"
type textarea "Meillä on tämä."
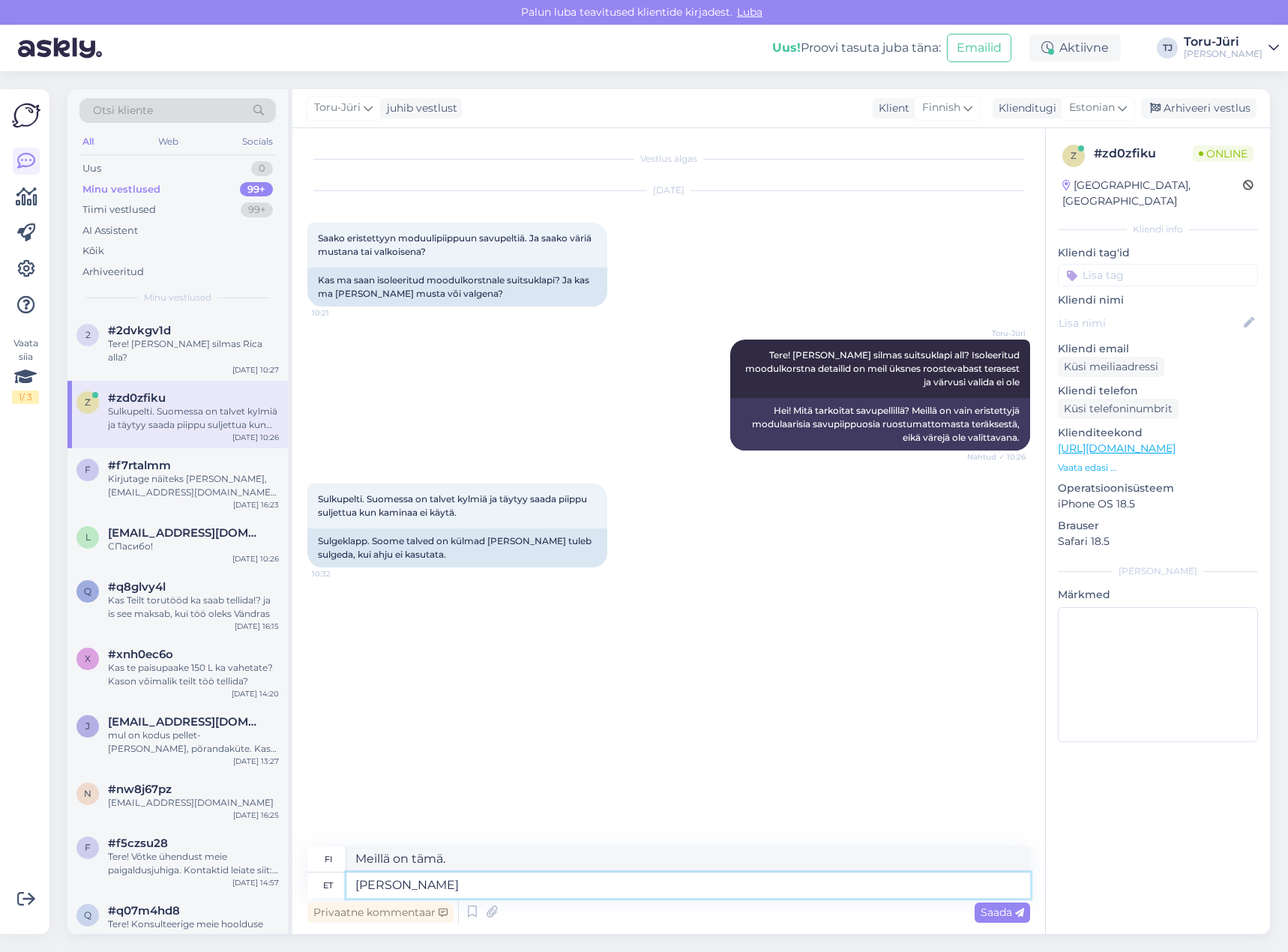
type textarea "[PERSON_NAME]"
type textarea "Valitettavasti meillä on tämä"
type textarea "[PERSON_NAME] kahjuks pakkuda"
type textarea "Valitettavasti emme voi tarjota tätä."
type textarea "[PERSON_NAME] kahjuks pakkuda ei ole"
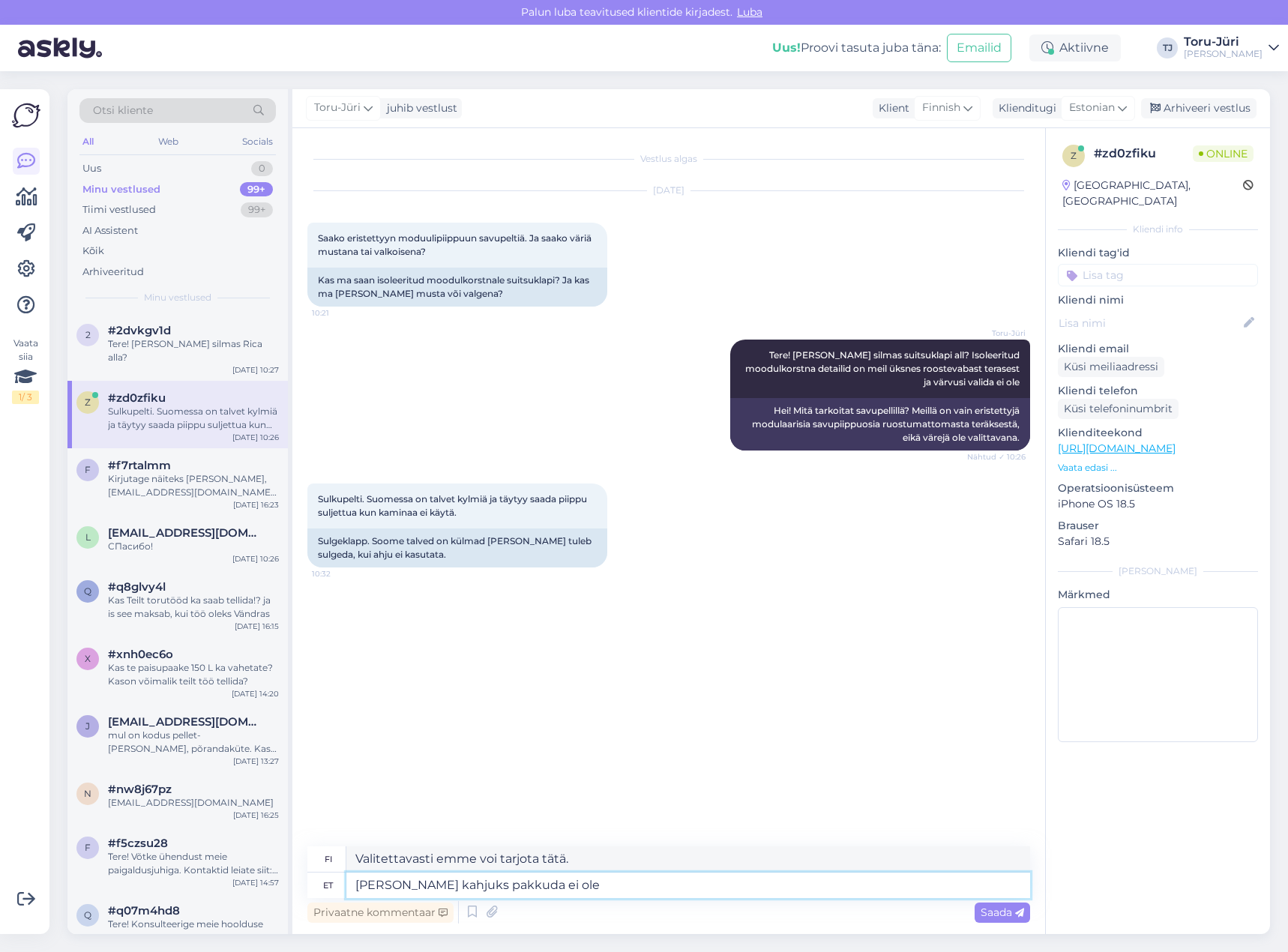
type textarea "Valitettavasti meillä ei ole tätä tarjottavana."
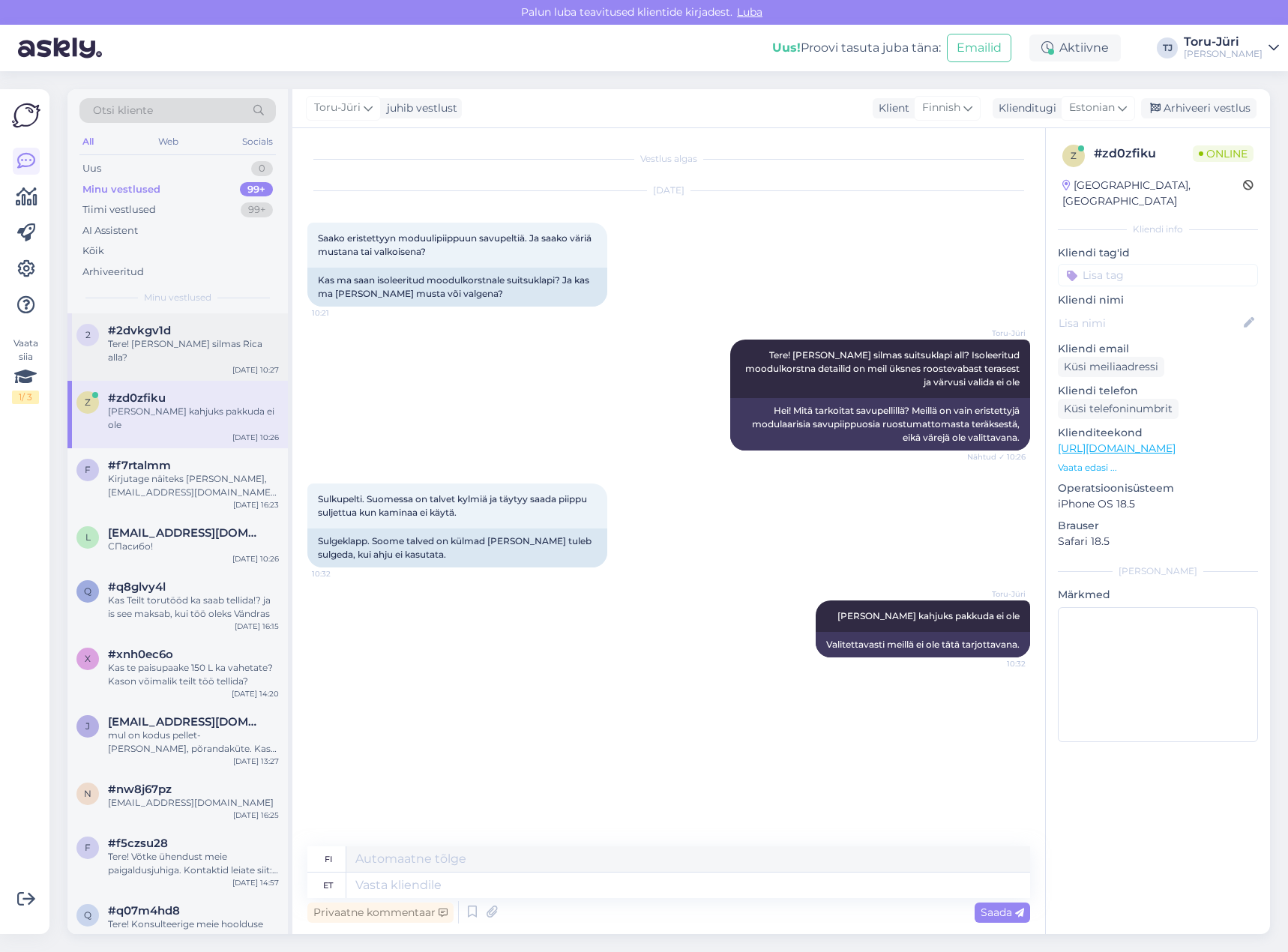
click at [210, 347] on div "Tere! [PERSON_NAME] silmas Rica alla?" at bounding box center [193, 351] width 171 height 27
